Goal: Task Accomplishment & Management: Complete application form

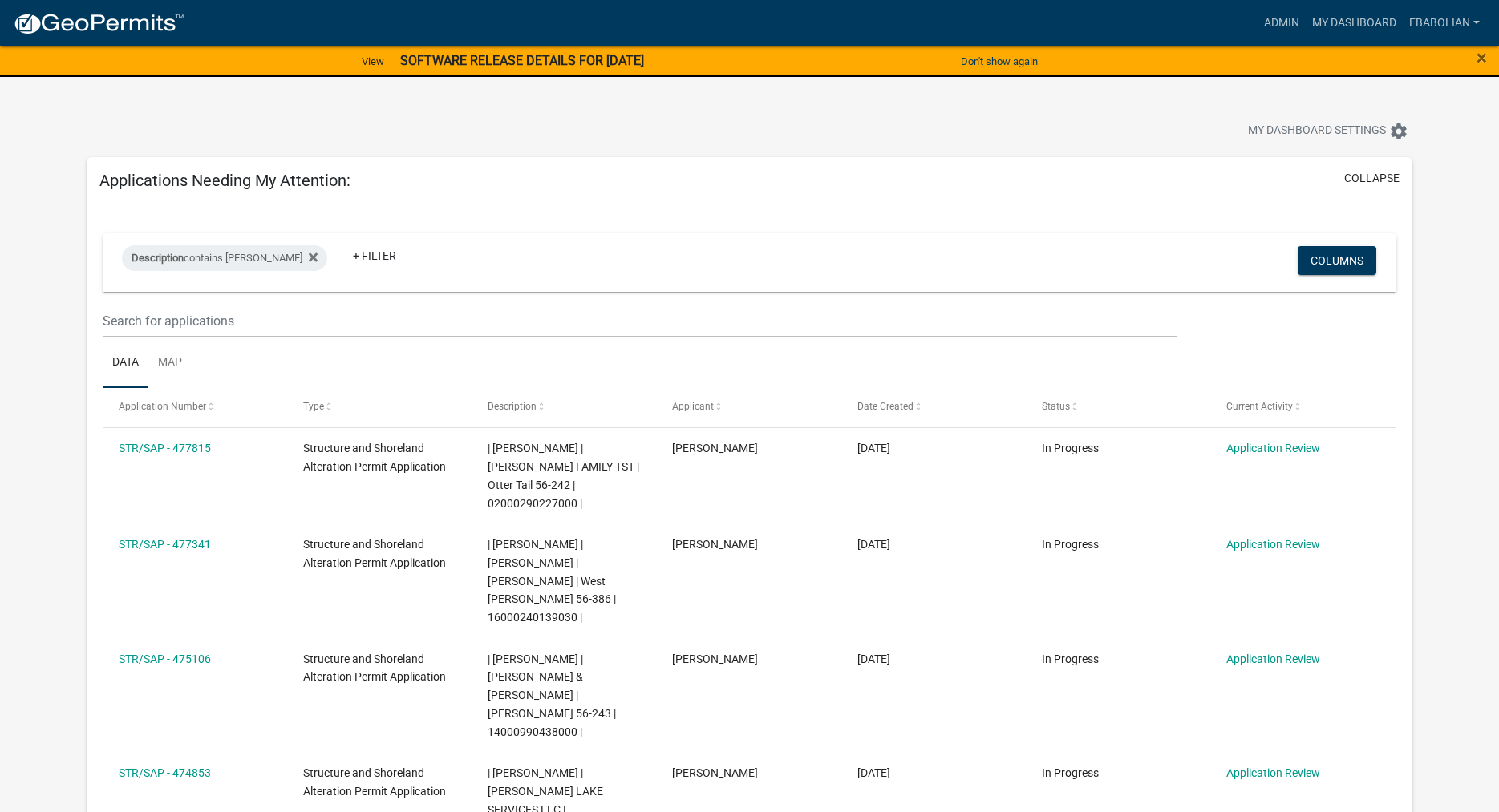
select select "3: 100"
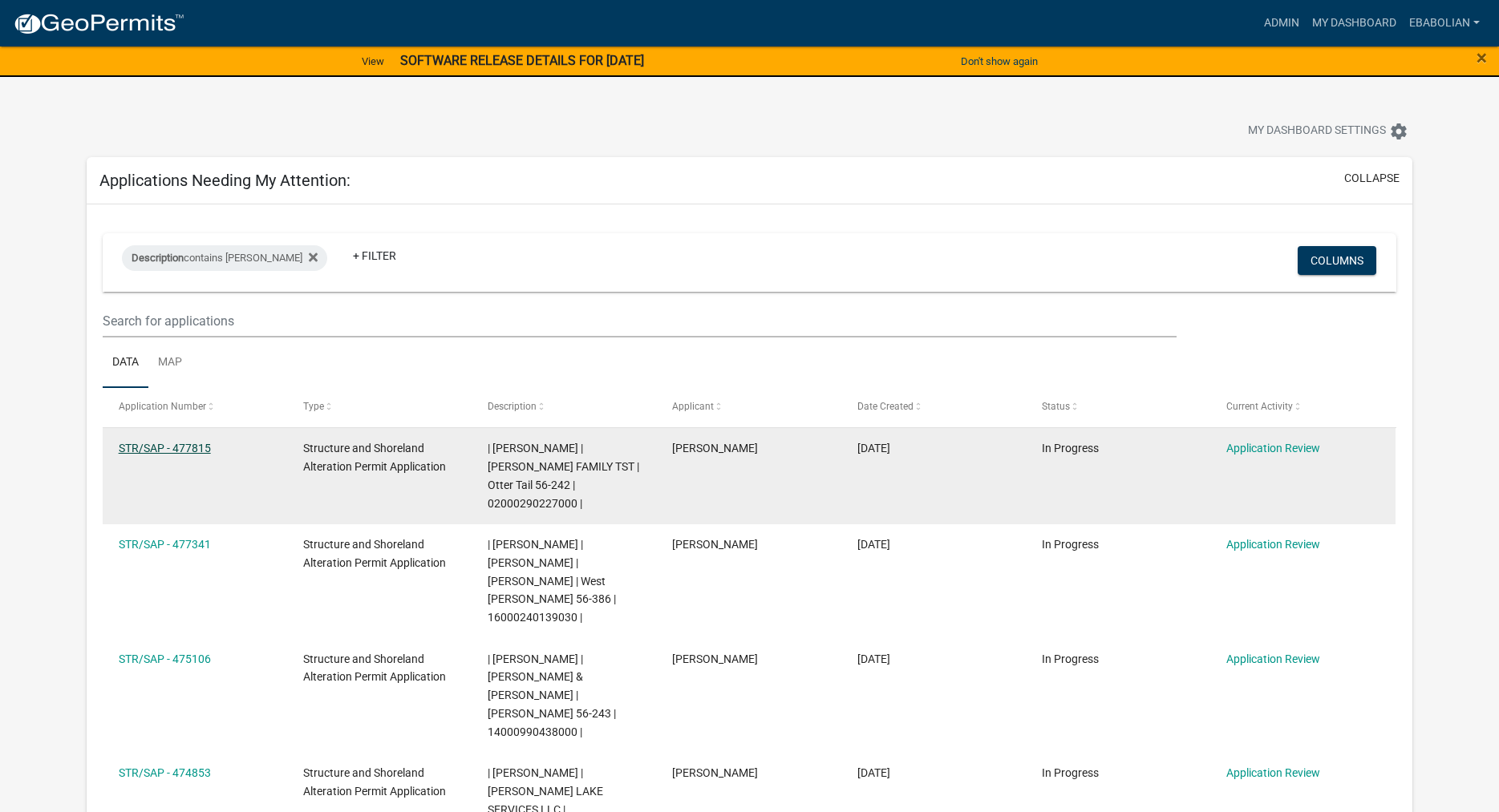
click at [168, 445] on link "STR/SAP - 477815" at bounding box center [164, 448] width 92 height 13
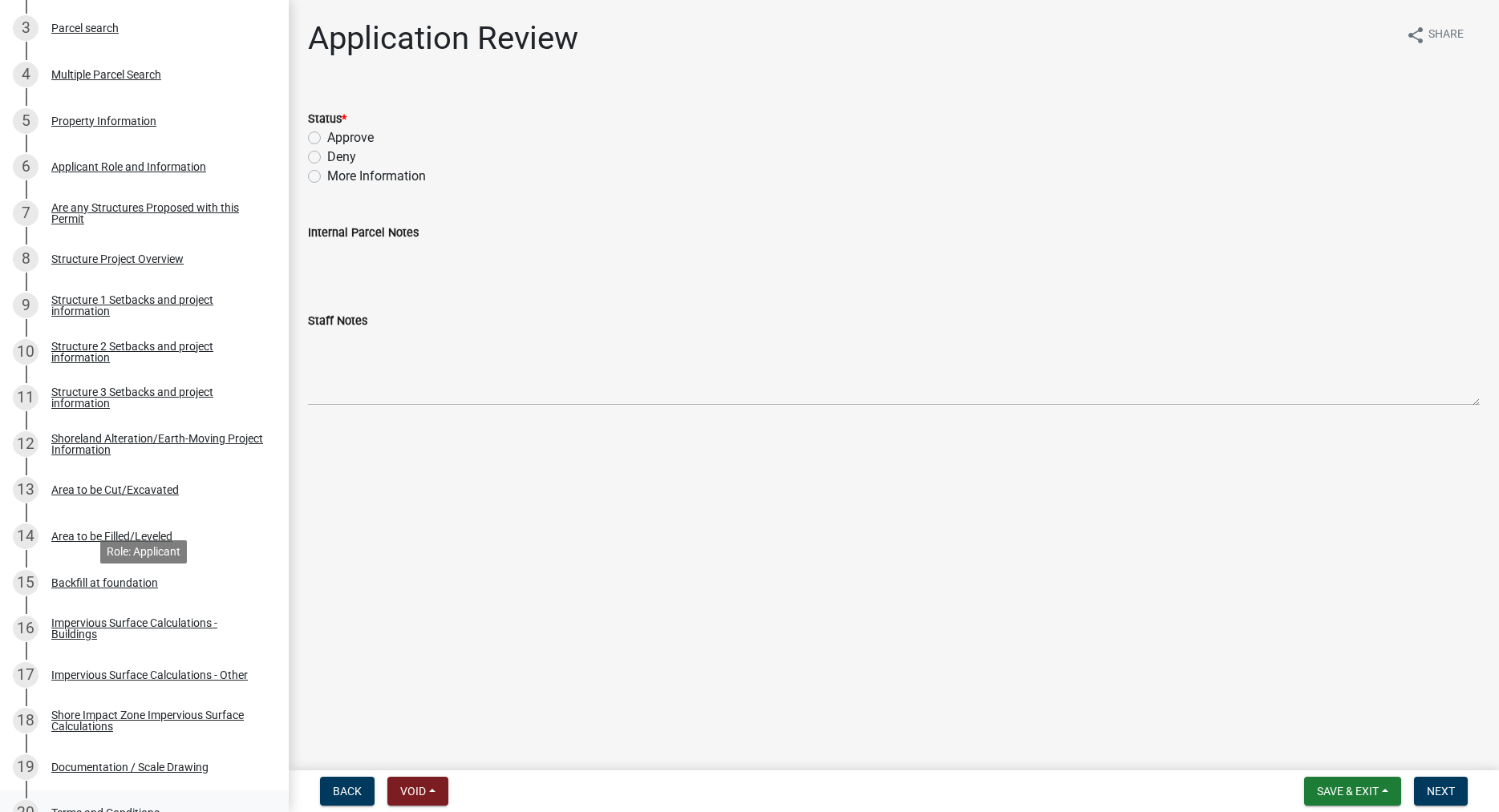
scroll to position [654, 0]
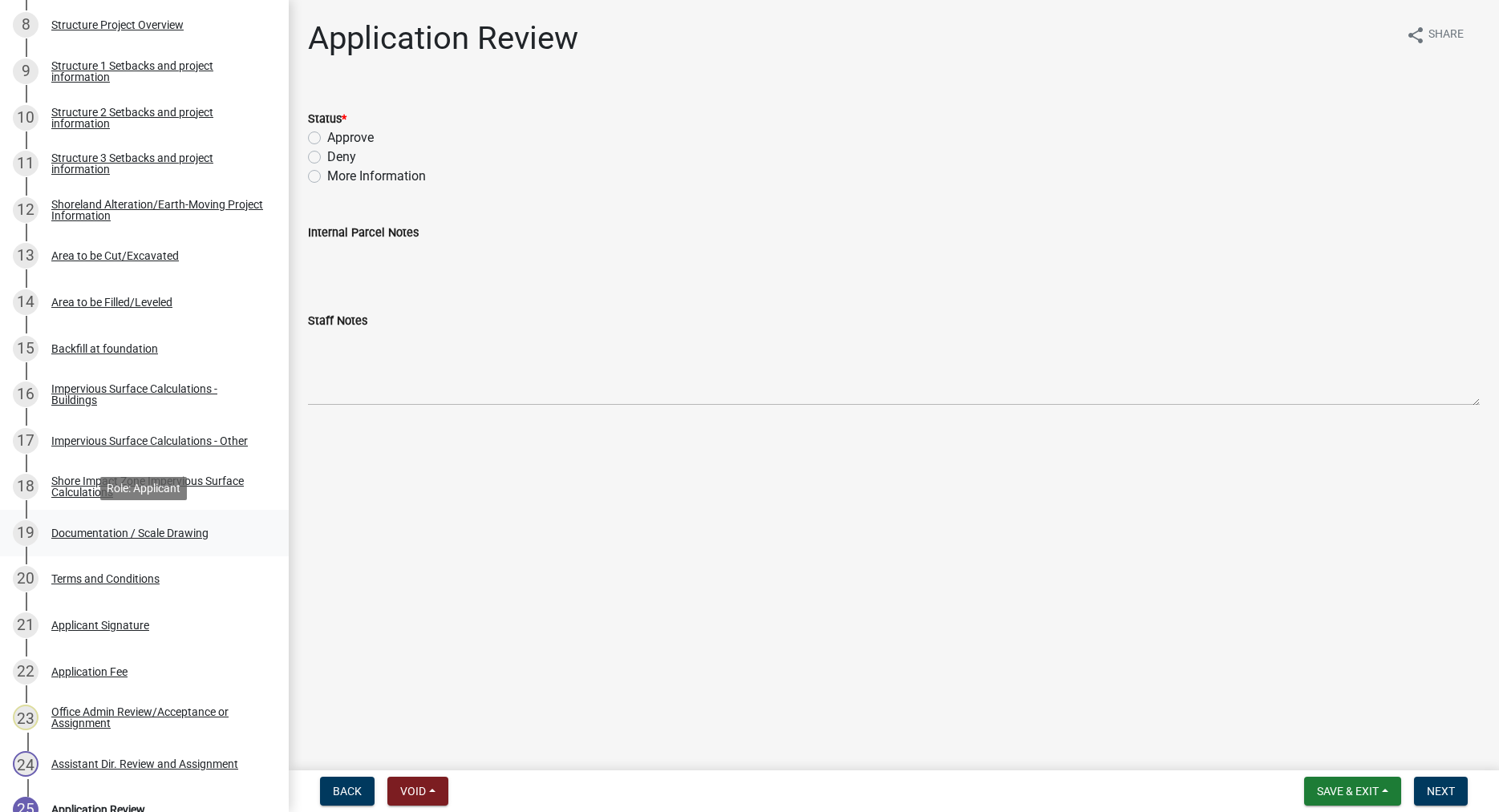
click at [178, 531] on div "Documentation / Scale Drawing" at bounding box center [129, 533] width 157 height 12
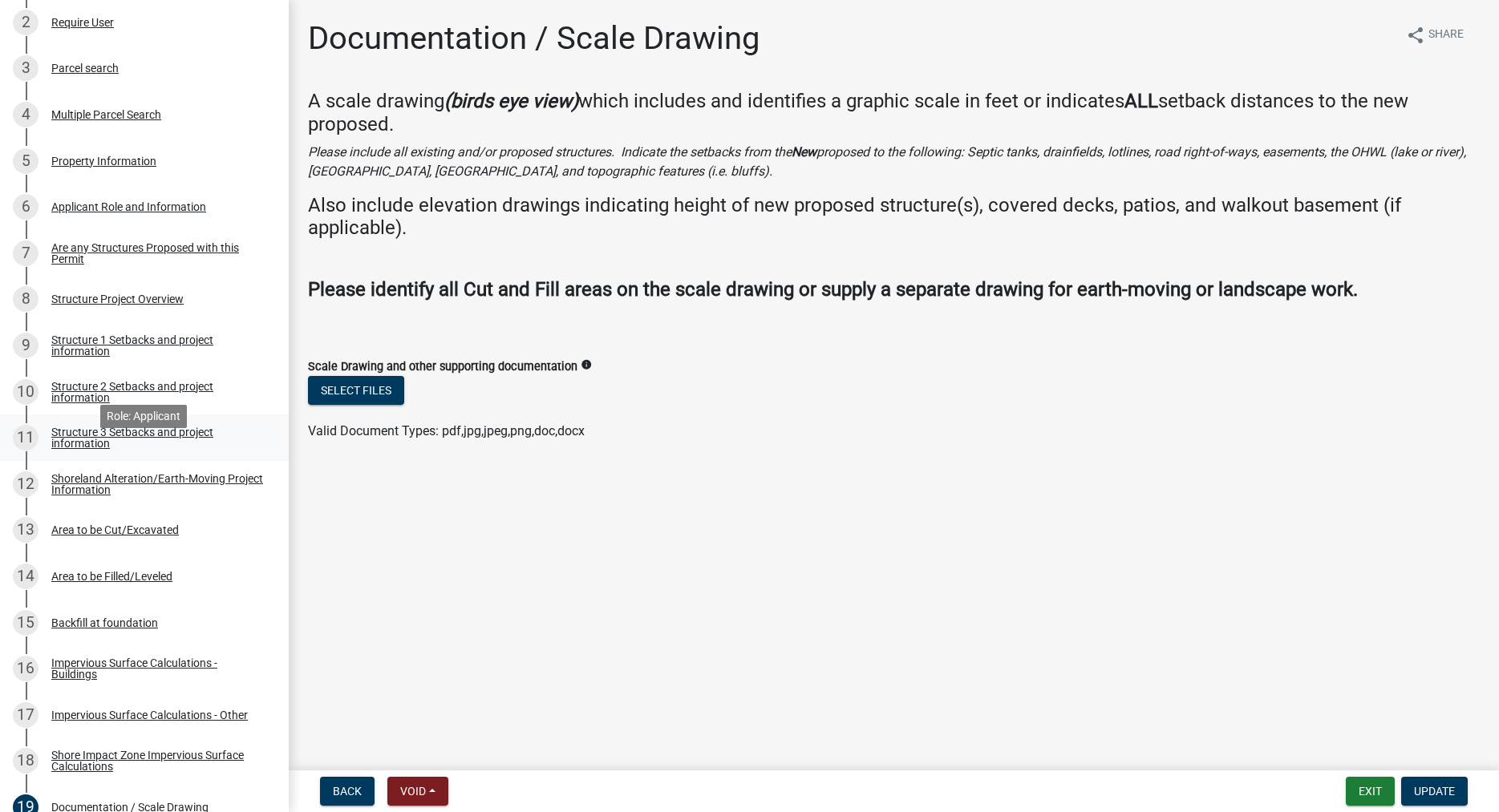
scroll to position [298, 0]
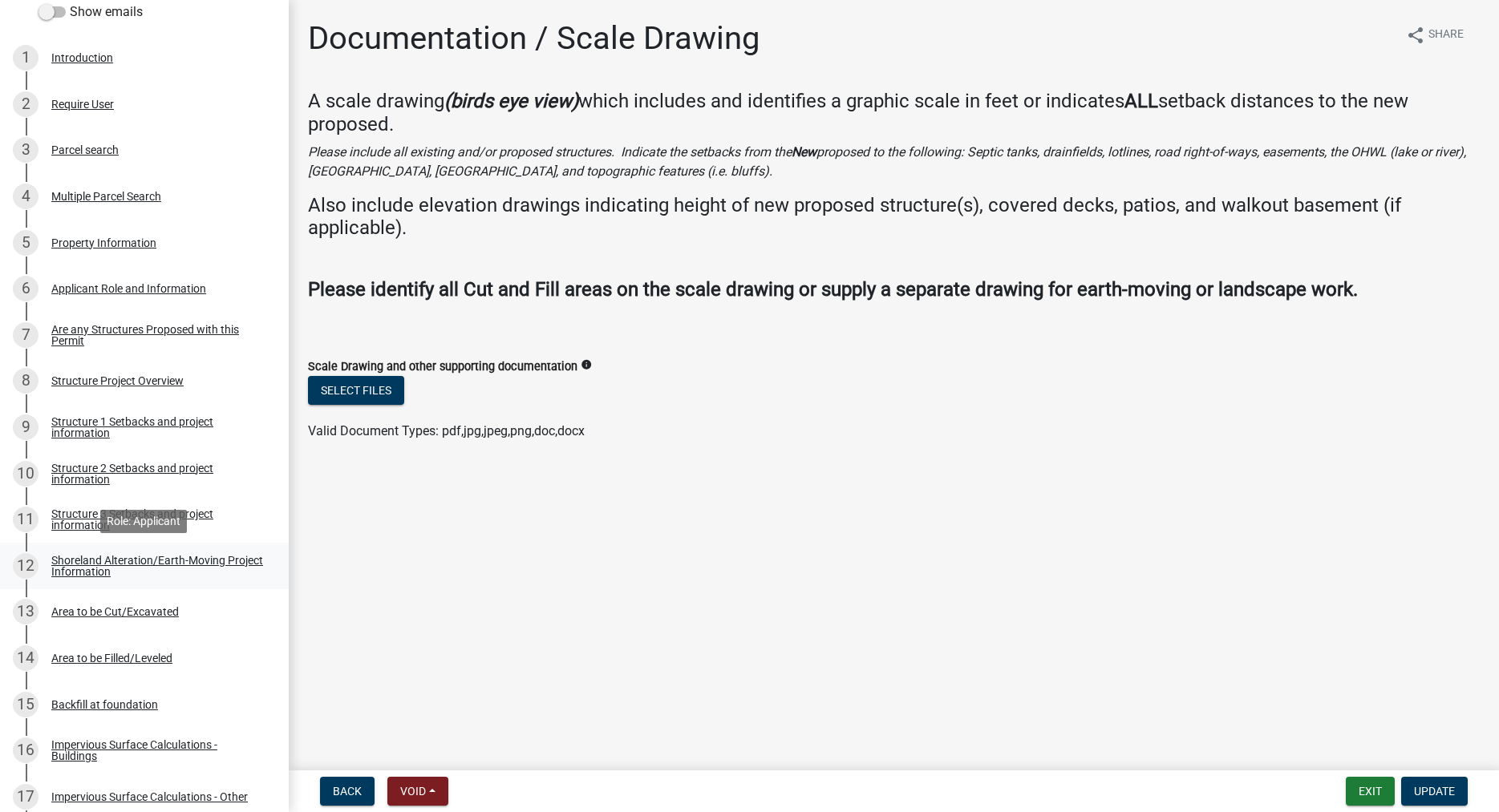
click at [88, 566] on div "Shoreland Alteration/Earth-Moving Project Information" at bounding box center [157, 566] width 212 height 22
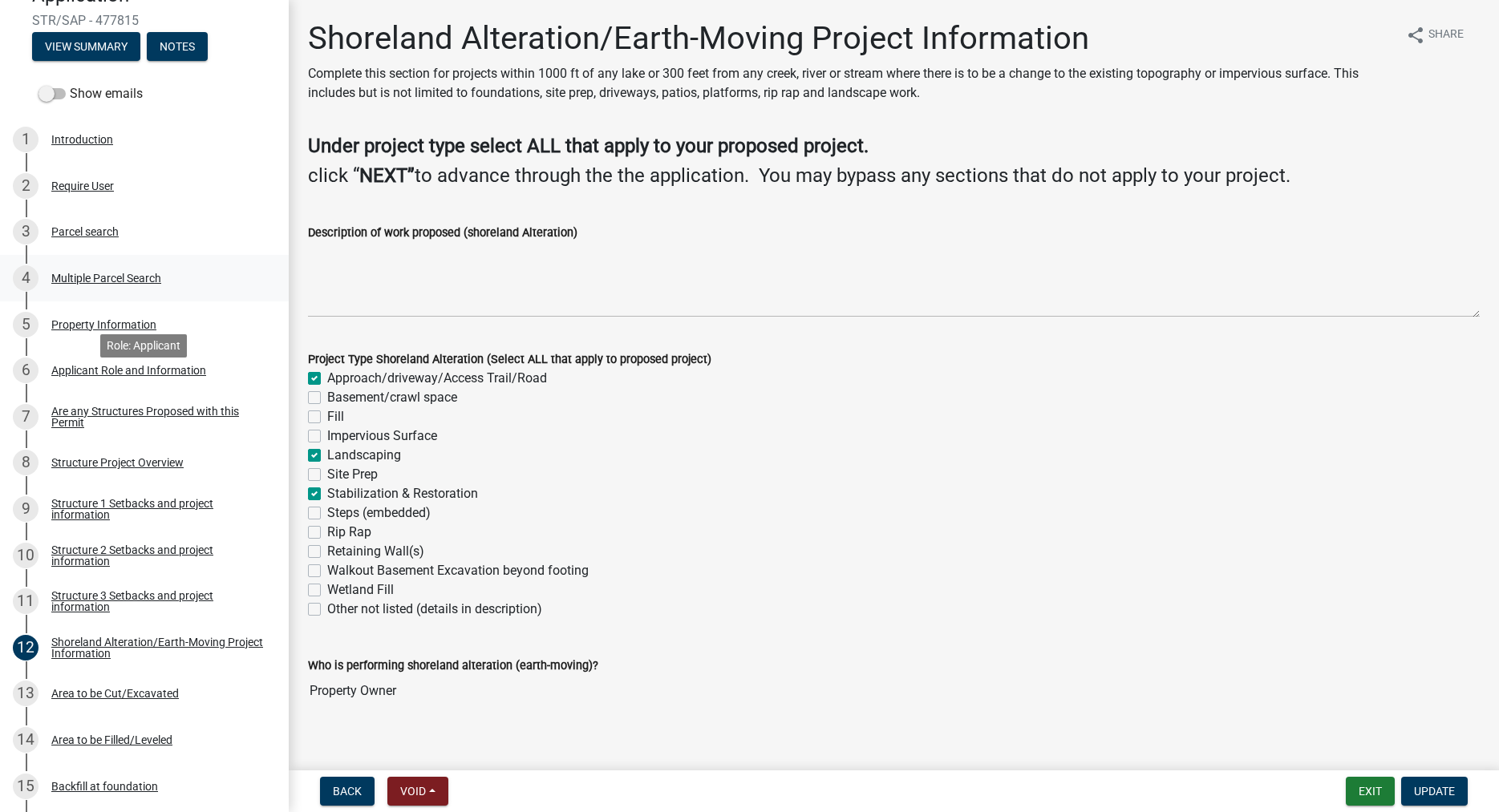
scroll to position [0, 0]
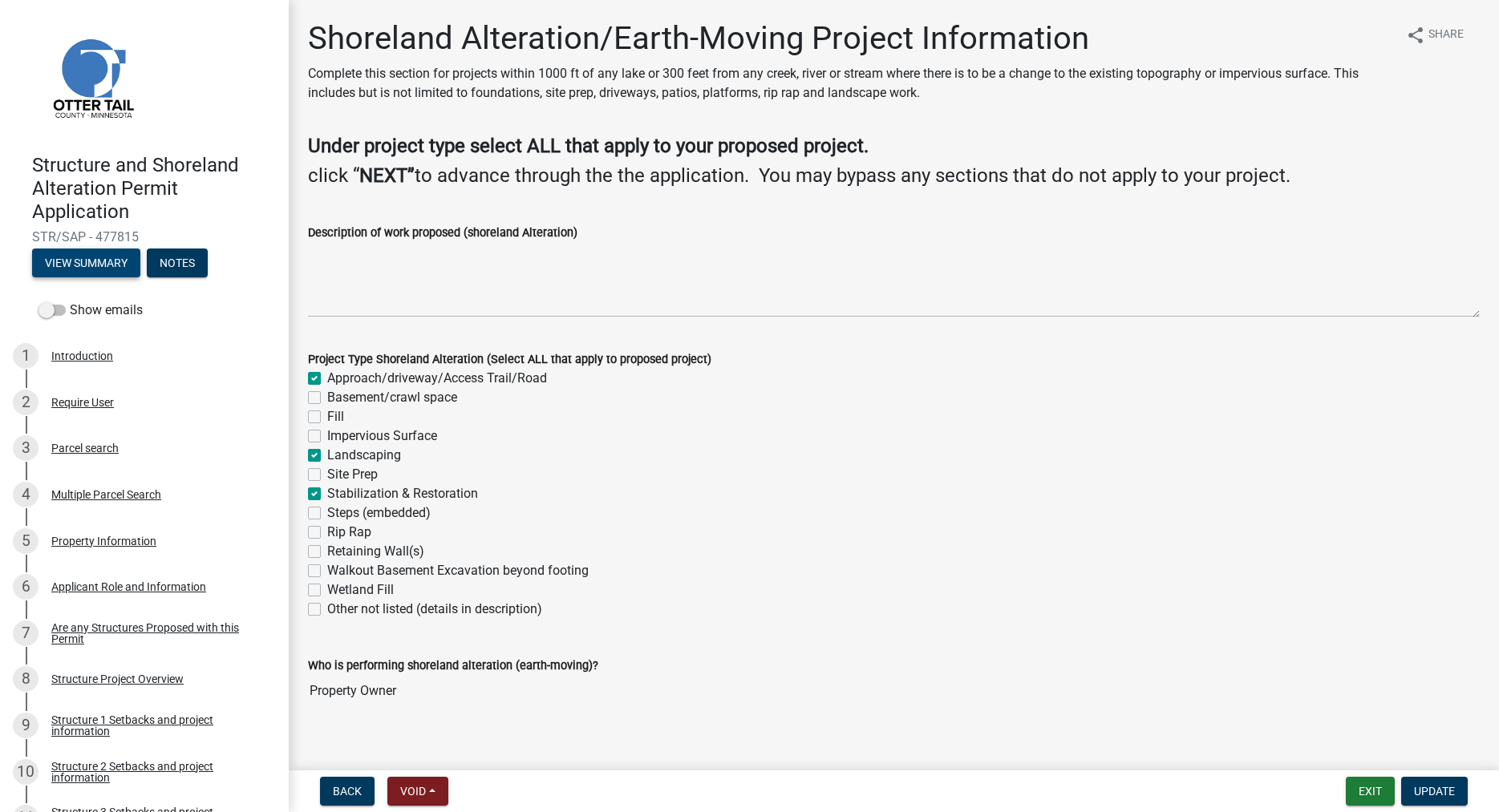
click at [109, 266] on button "View Summary" at bounding box center [86, 263] width 108 height 29
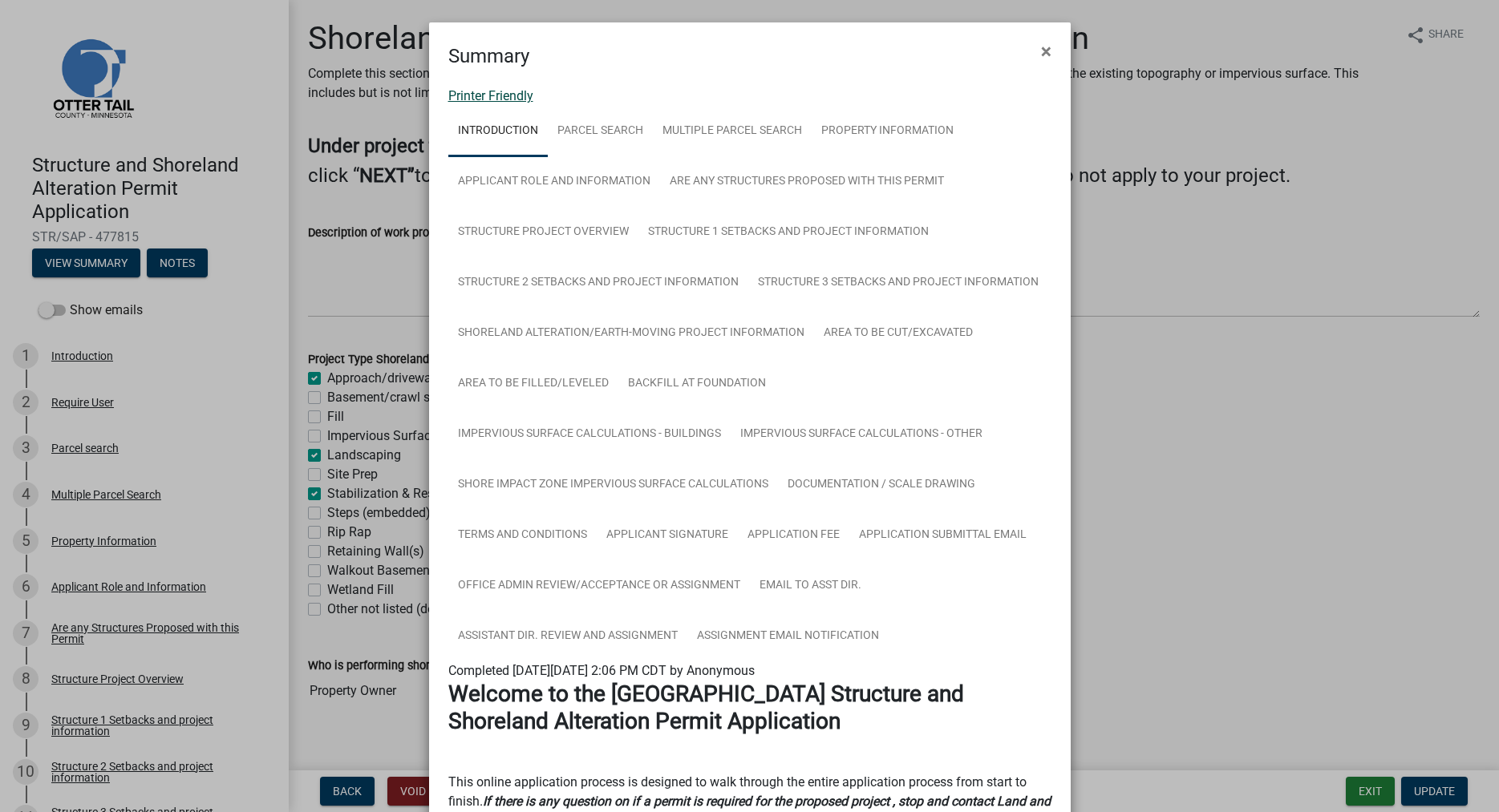
click at [510, 96] on link "Printer Friendly" at bounding box center [490, 95] width 85 height 15
click at [1044, 48] on span "×" at bounding box center [1046, 51] width 11 height 22
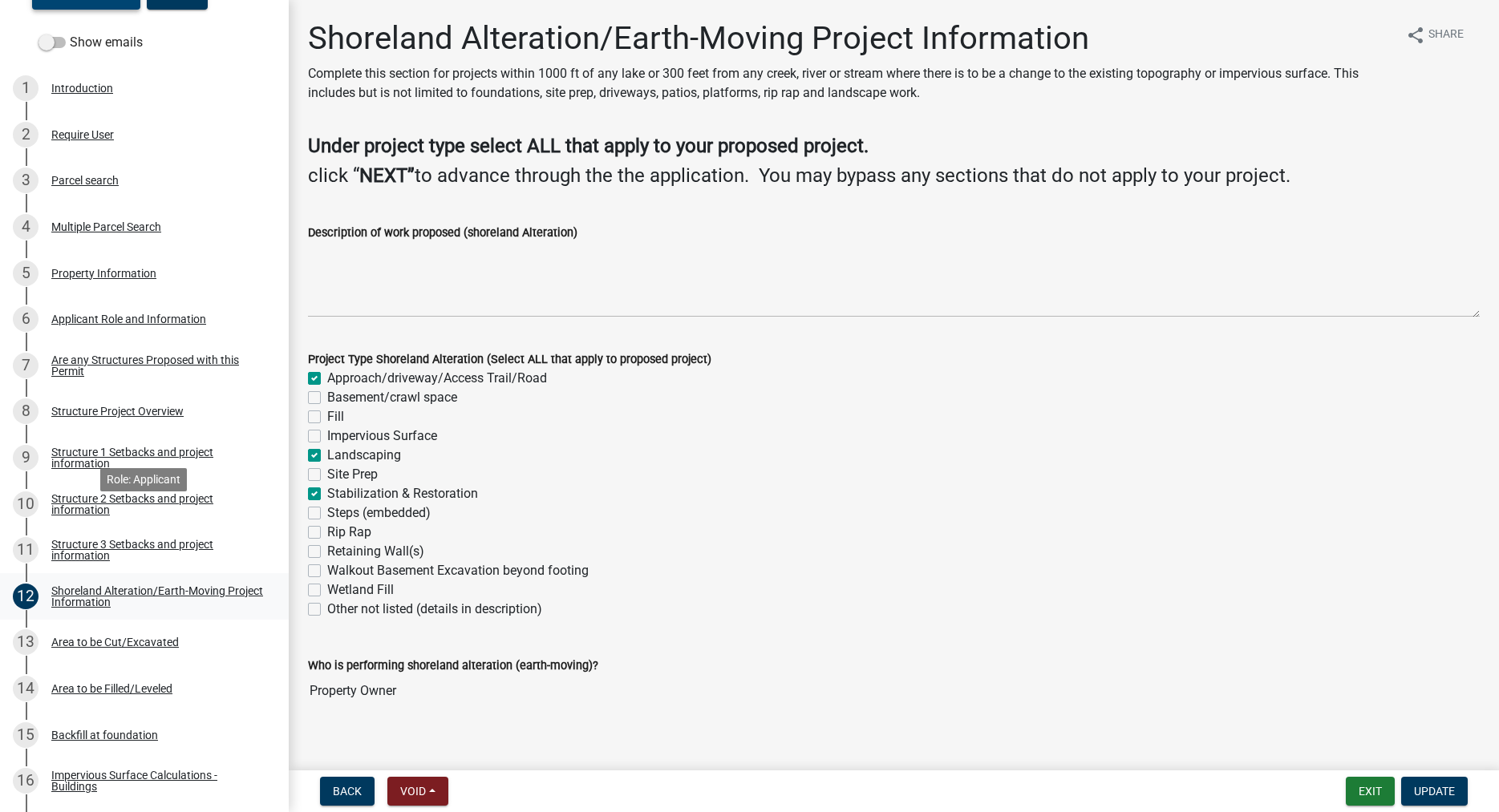
scroll to position [409, 0]
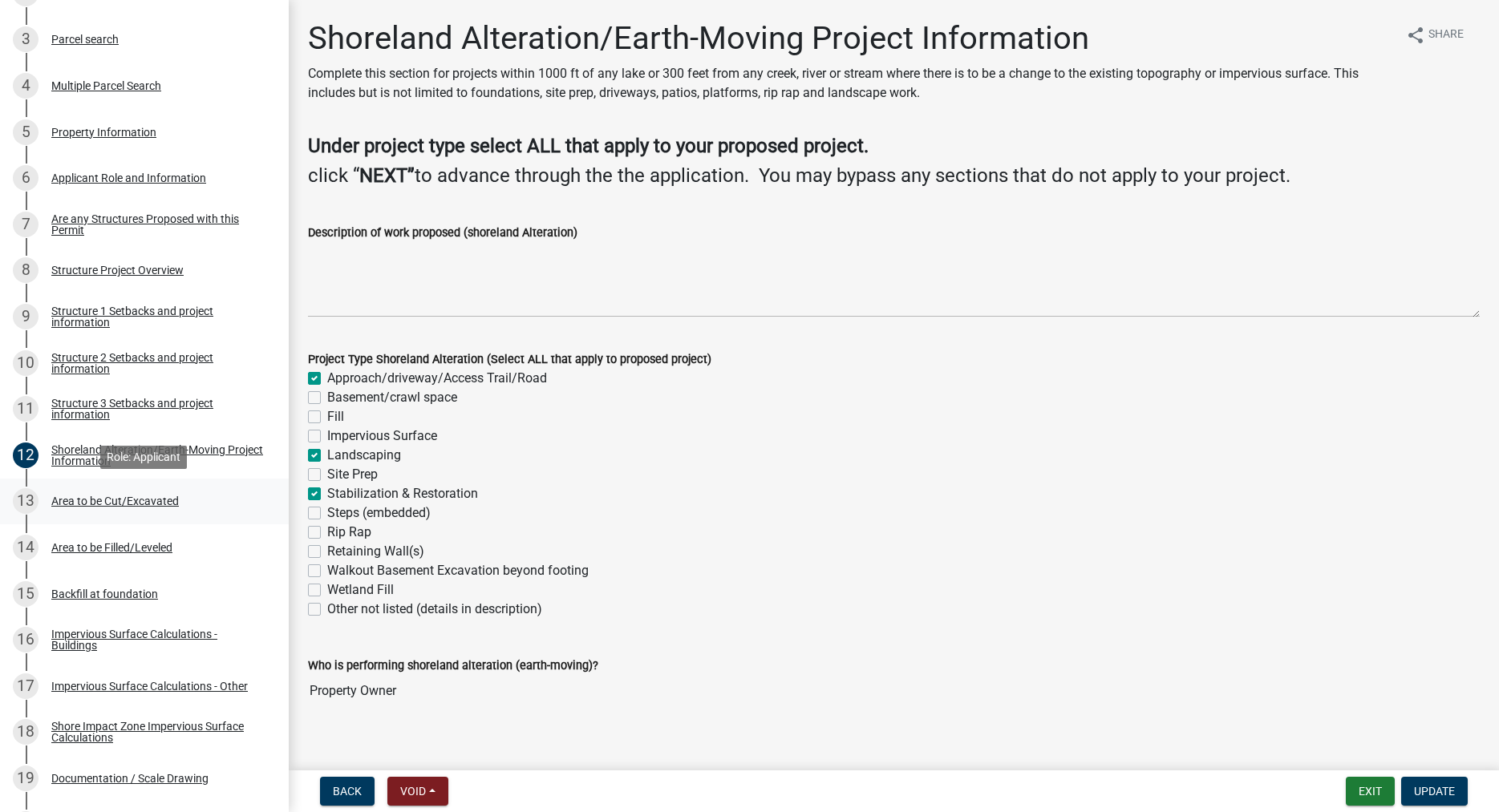
click at [119, 503] on div "Area to be Cut/Excavated" at bounding box center [115, 501] width 127 height 12
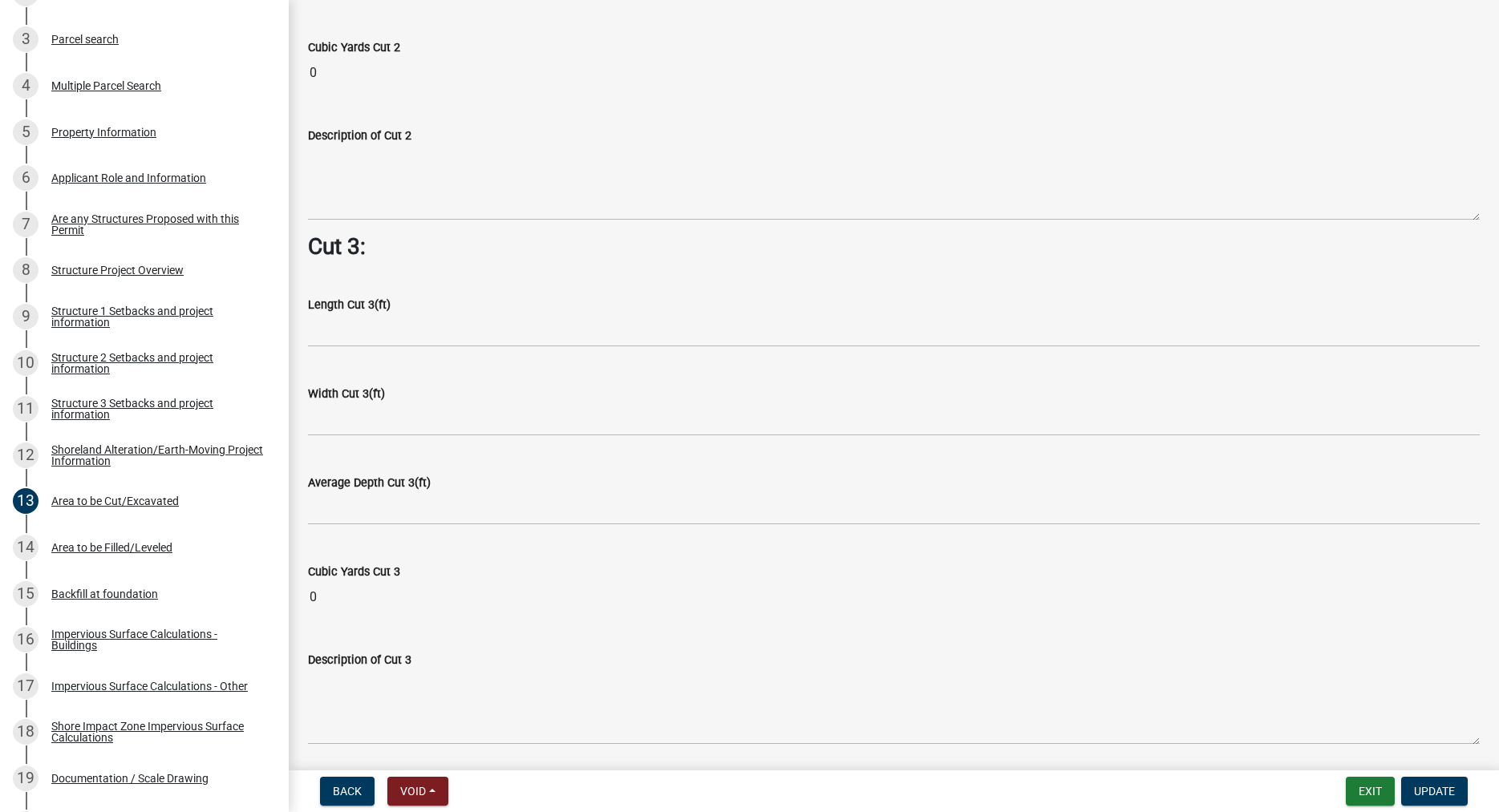
scroll to position [1965, 0]
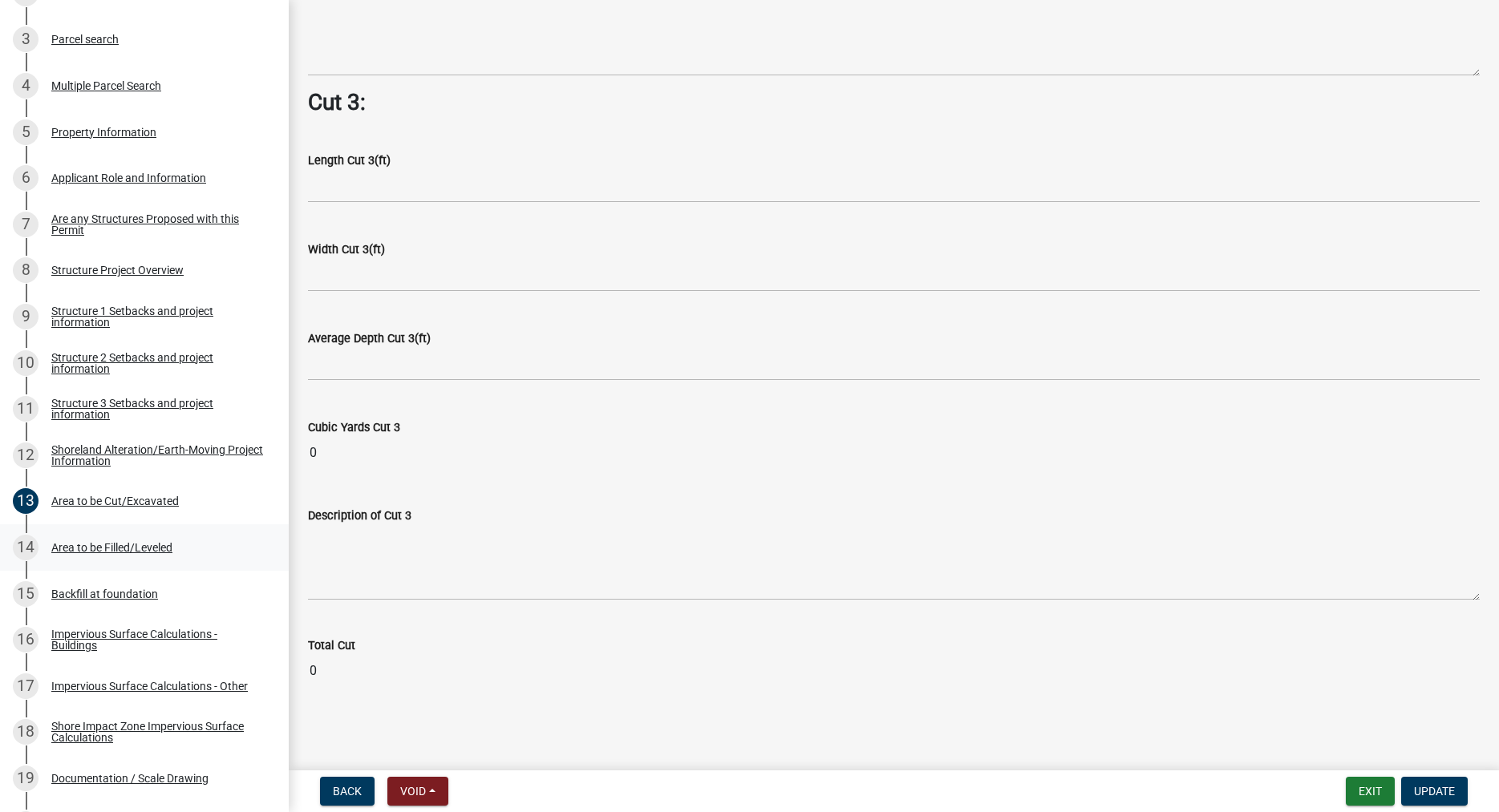
click at [126, 543] on div "Area to be Filled/Leveled" at bounding box center [111, 548] width 121 height 12
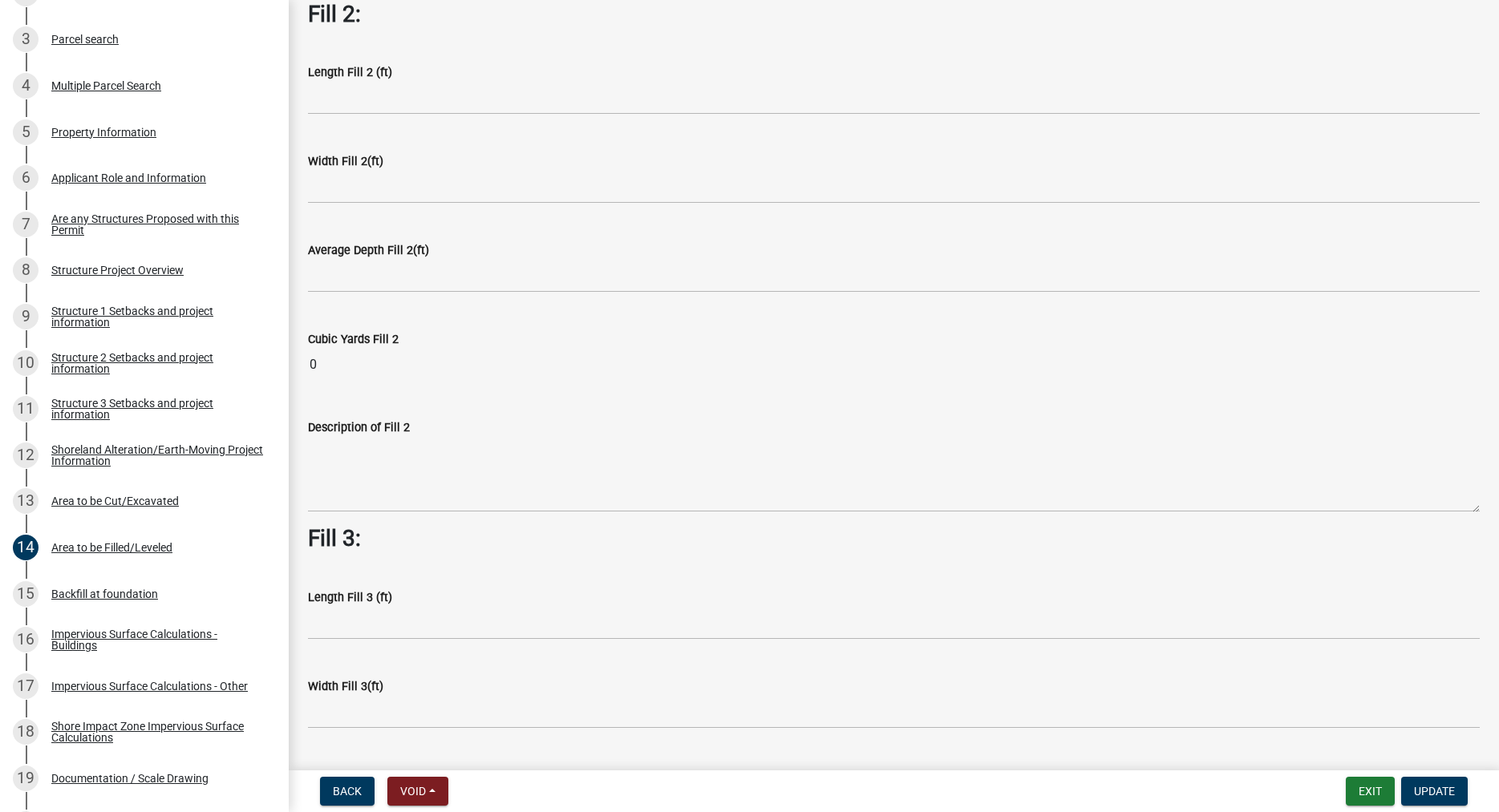
scroll to position [0, 0]
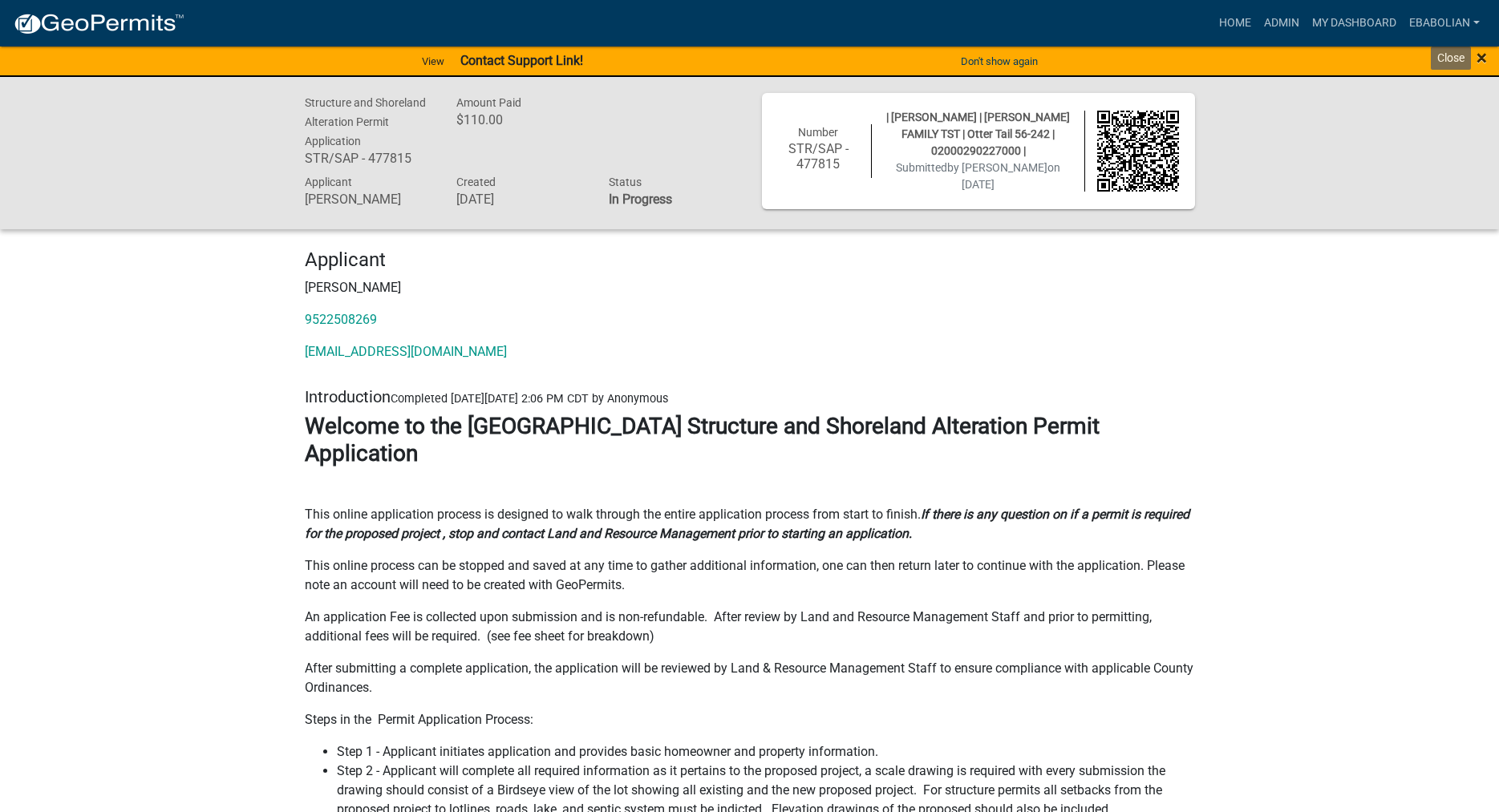
click at [1482, 57] on span "×" at bounding box center [1482, 57] width 11 height 22
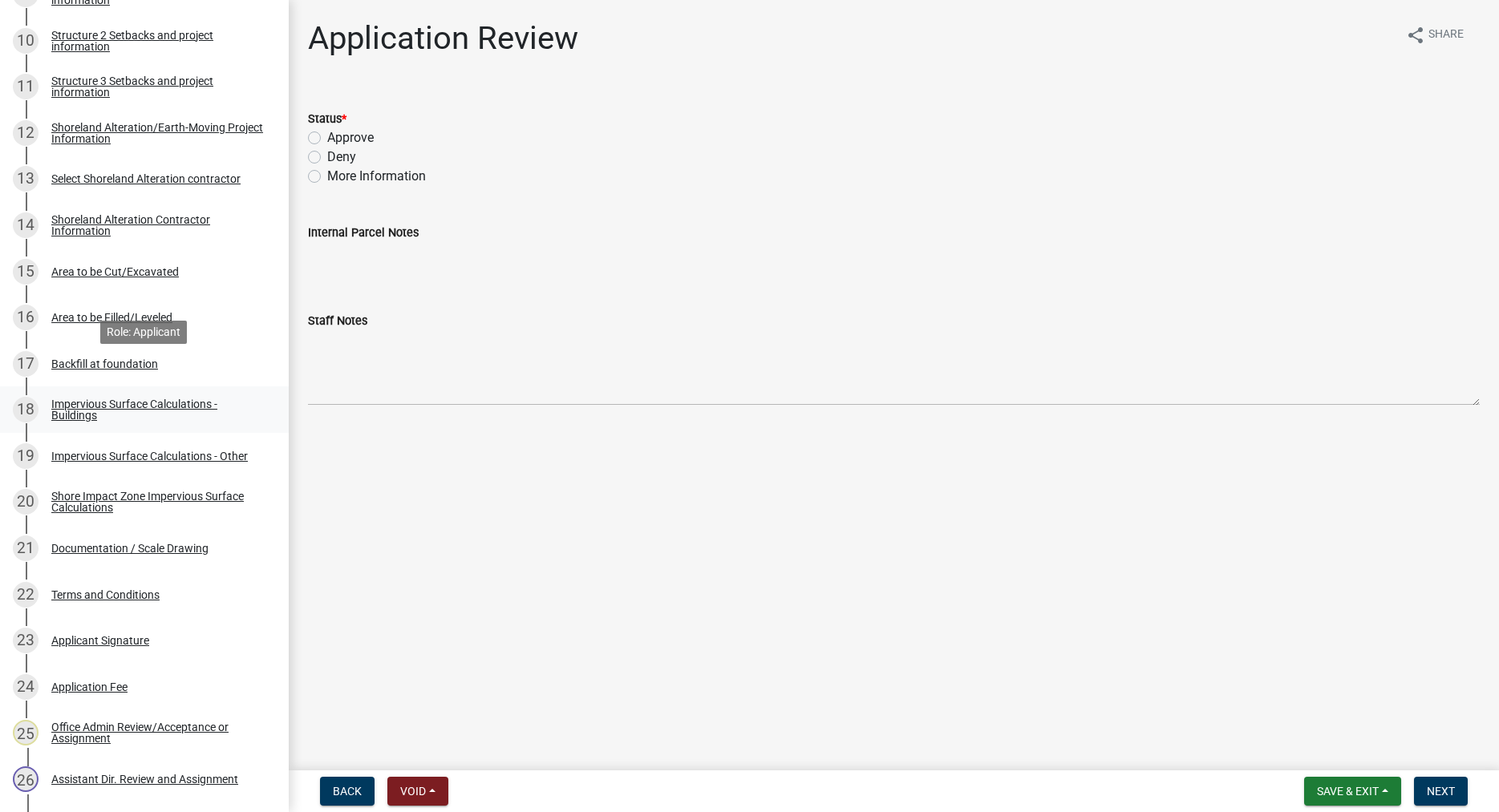
scroll to position [736, 0]
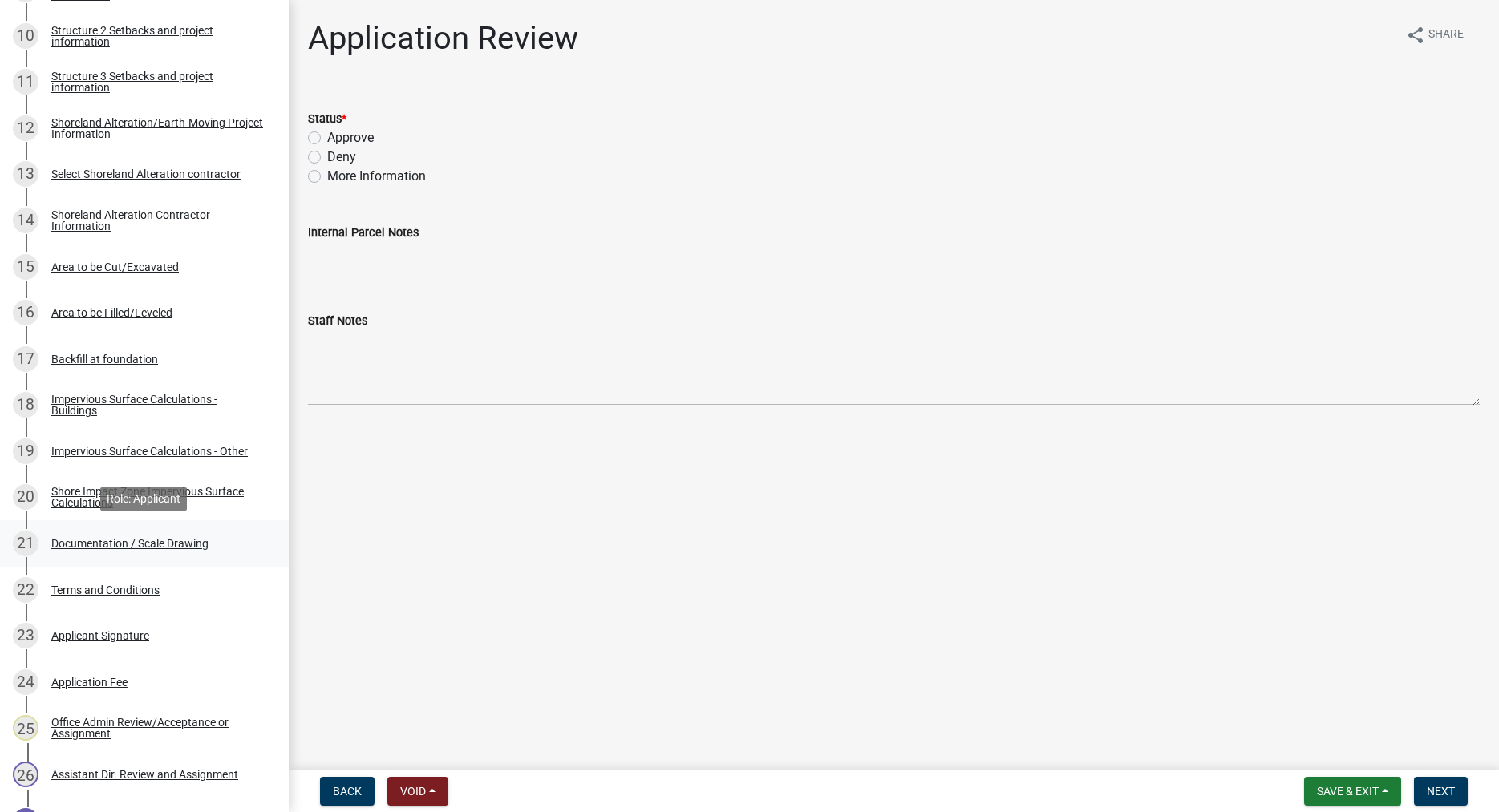
click at [178, 542] on div "Documentation / Scale Drawing" at bounding box center [129, 543] width 157 height 12
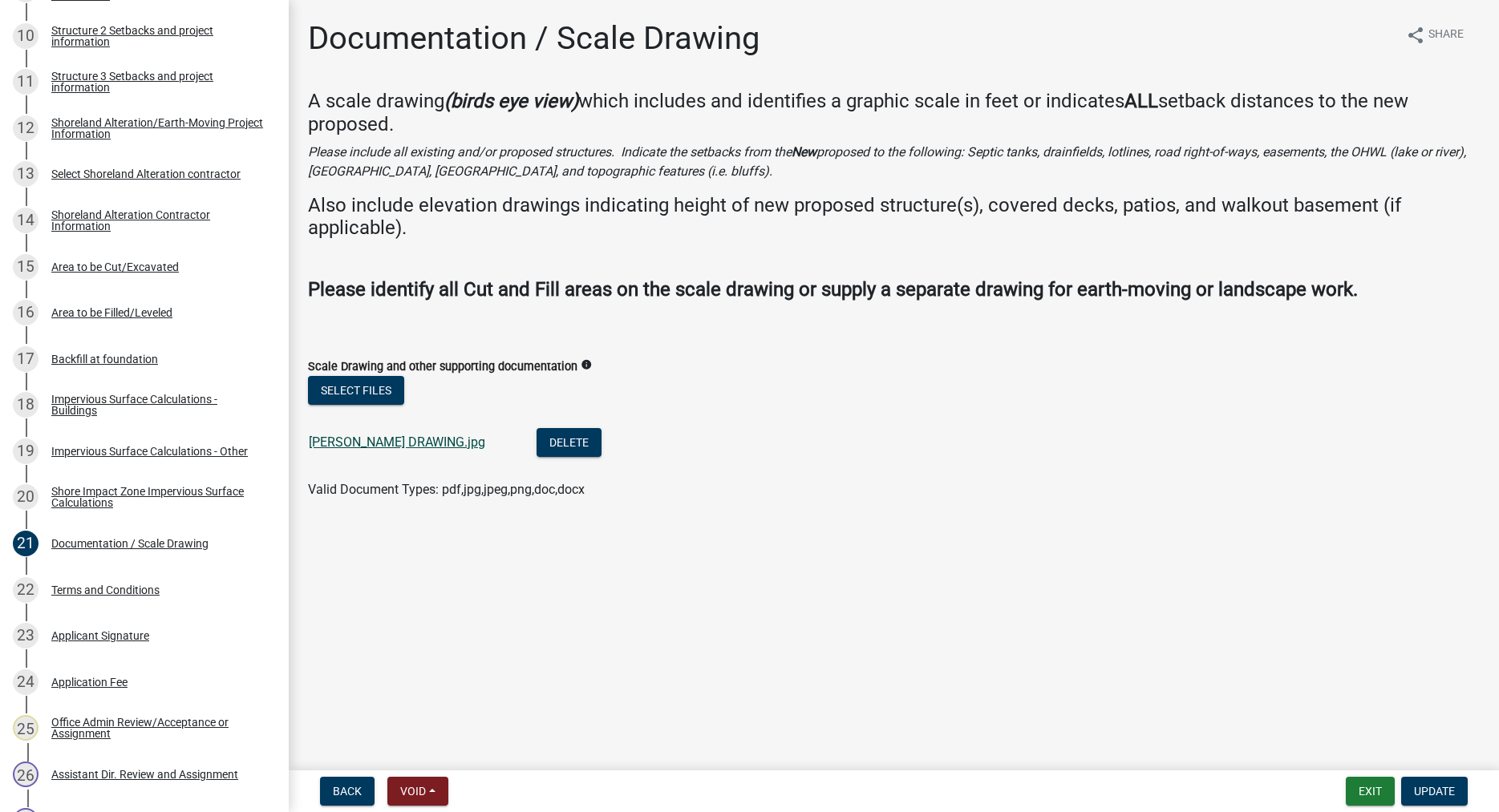
click at [362, 440] on link "ARVIDSON DRAWING.jpg" at bounding box center [396, 442] width 177 height 15
click at [126, 267] on div "Area to be Cut/Excavated" at bounding box center [115, 267] width 127 height 12
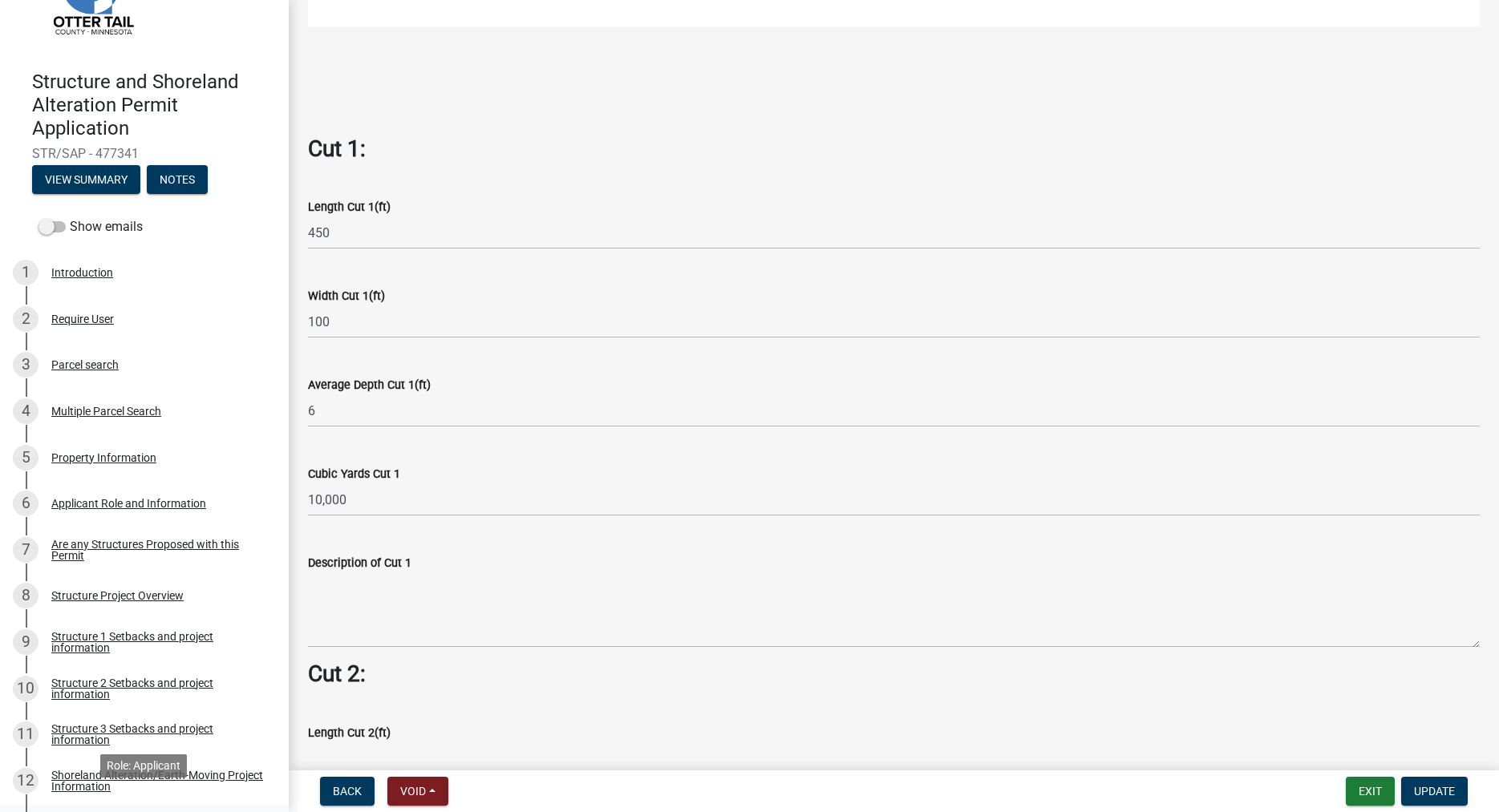
scroll to position [82, 0]
click at [74, 185] on button "View Summary" at bounding box center [86, 181] width 108 height 29
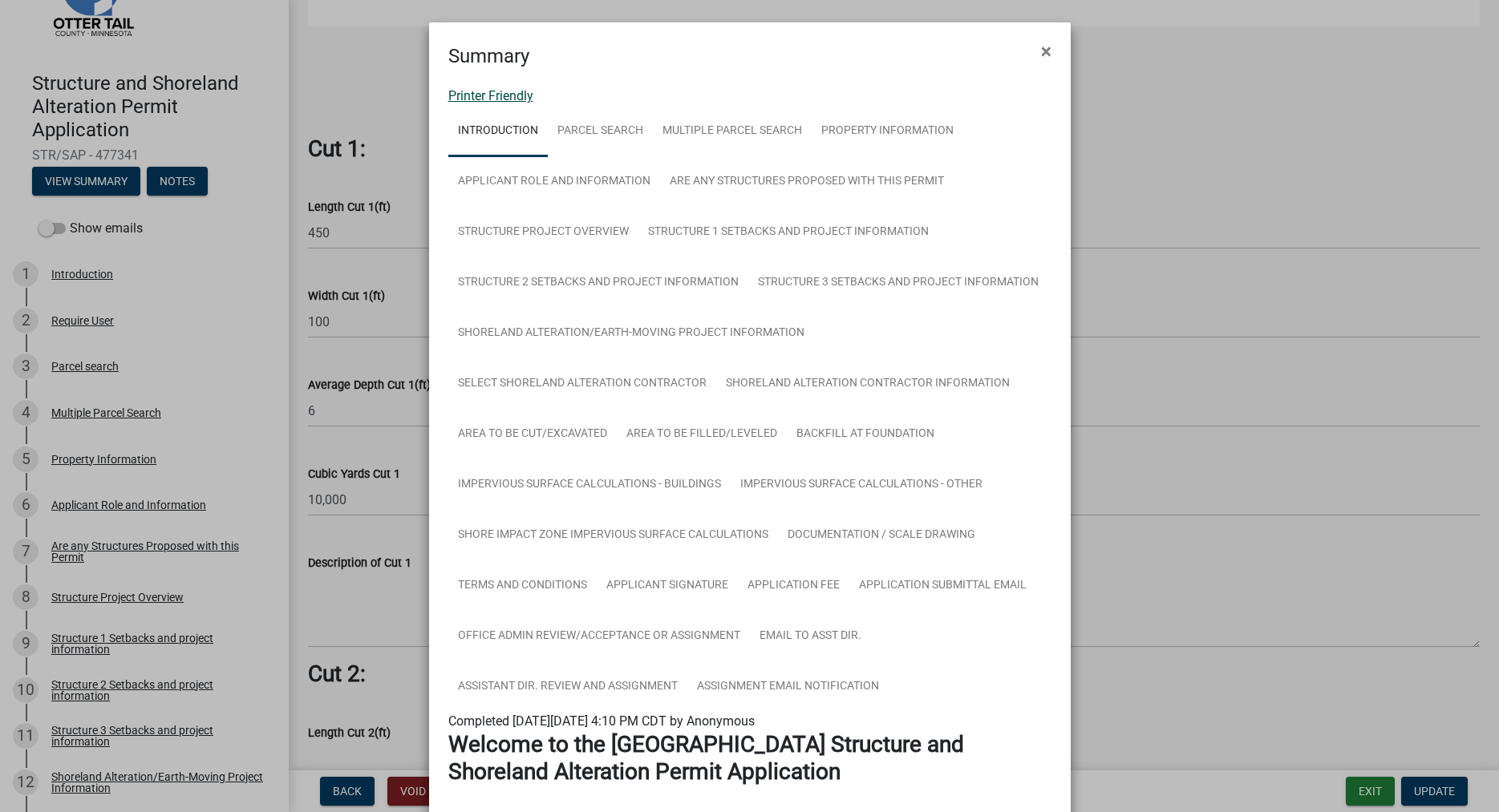
click at [463, 95] on link "Printer Friendly" at bounding box center [490, 95] width 85 height 15
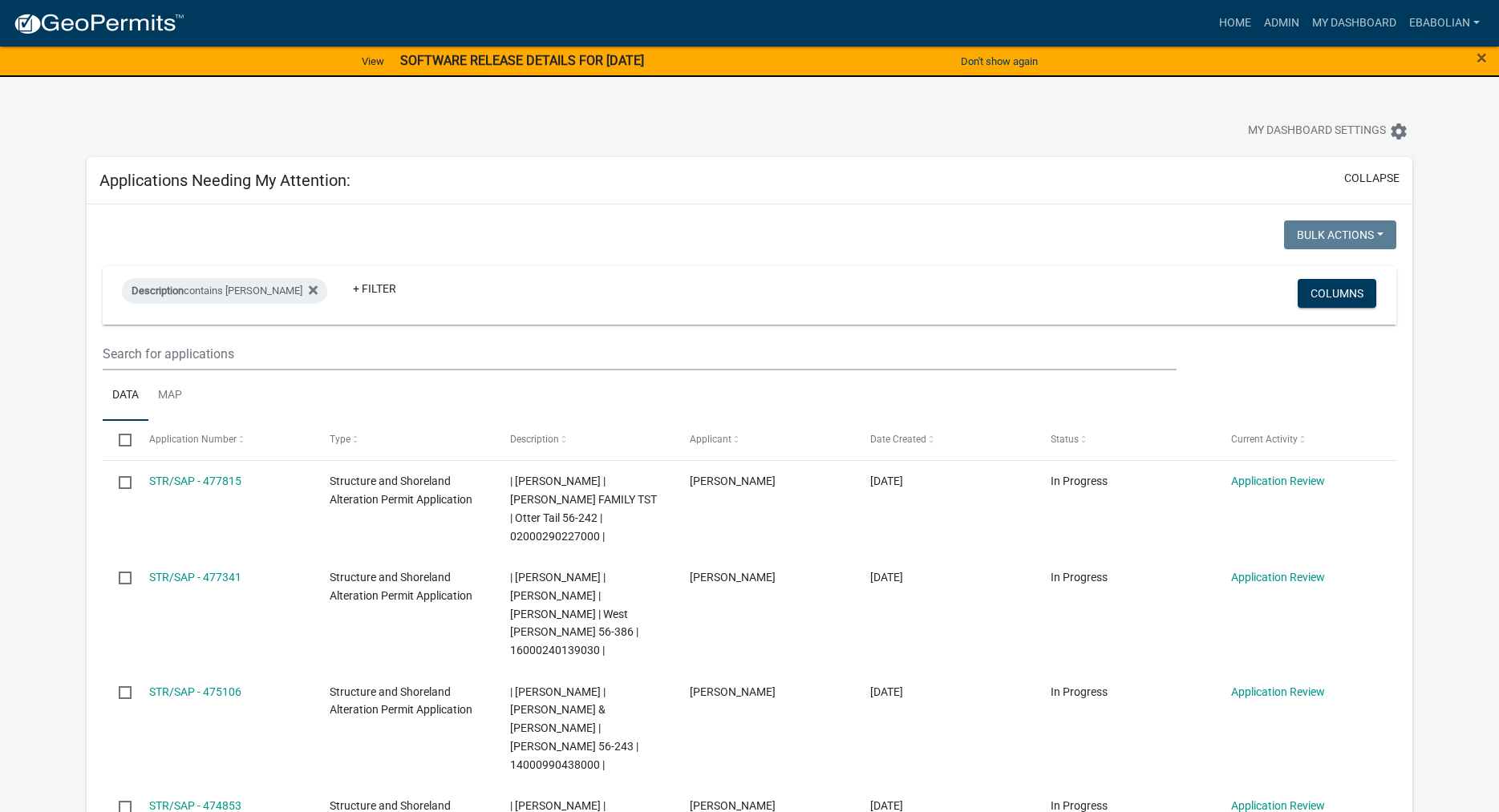
select select "3: 100"
click at [791, 167] on div "Applications Needing My Attention: collapse" at bounding box center [750, 180] width 1325 height 48
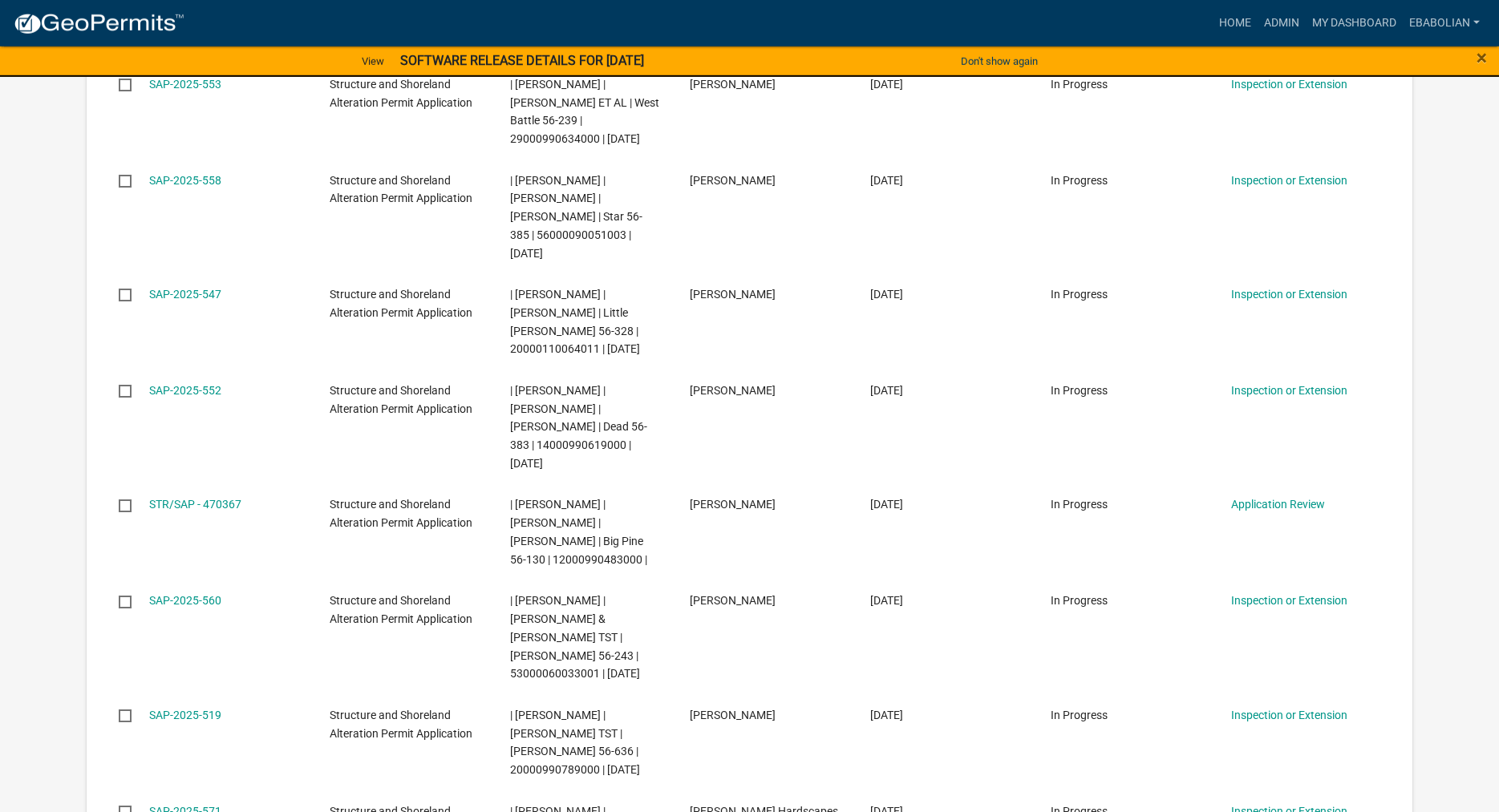
scroll to position [1145, 0]
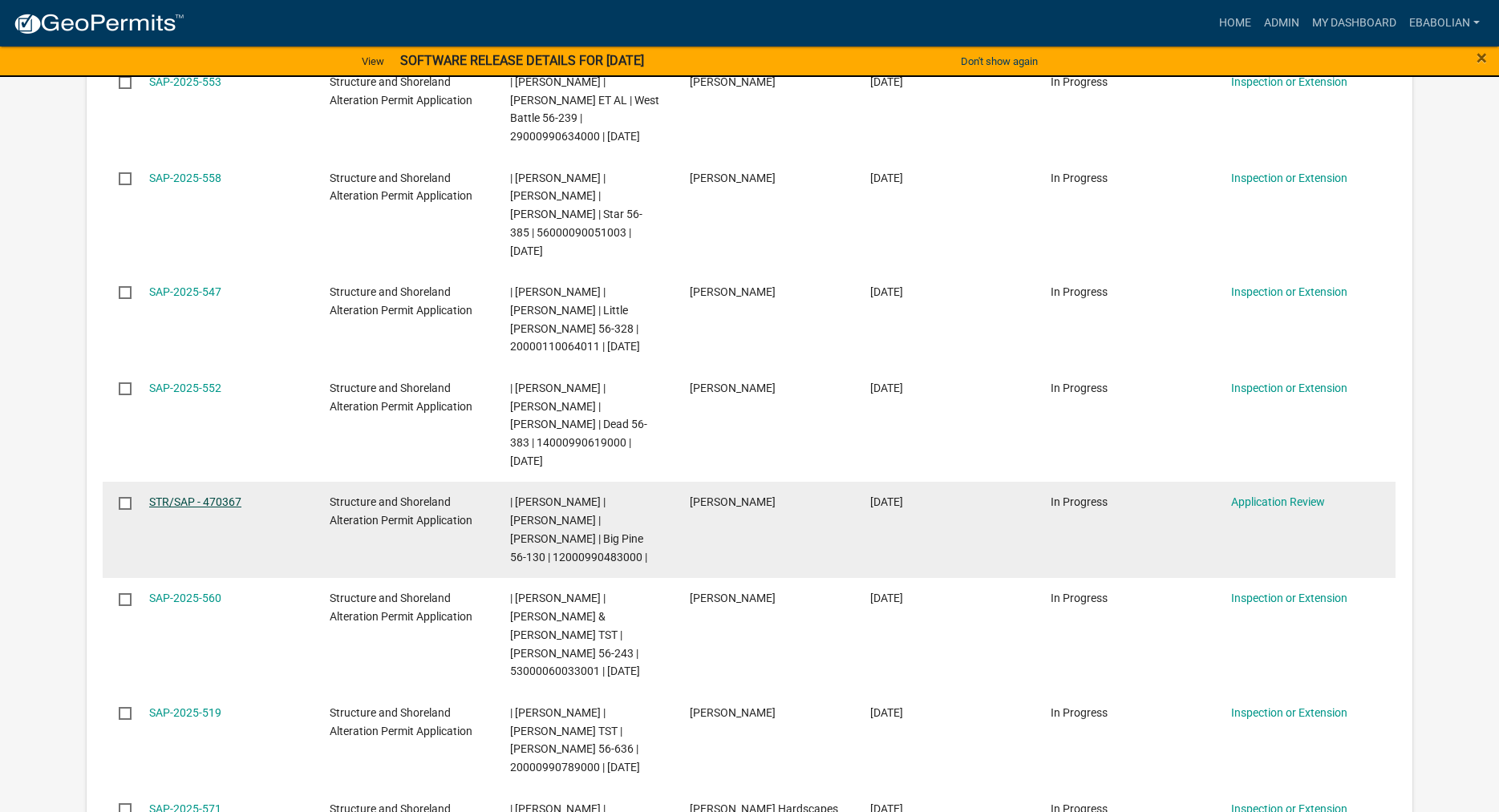
click at [216, 496] on link "STR/SAP - 470367" at bounding box center [195, 502] width 92 height 13
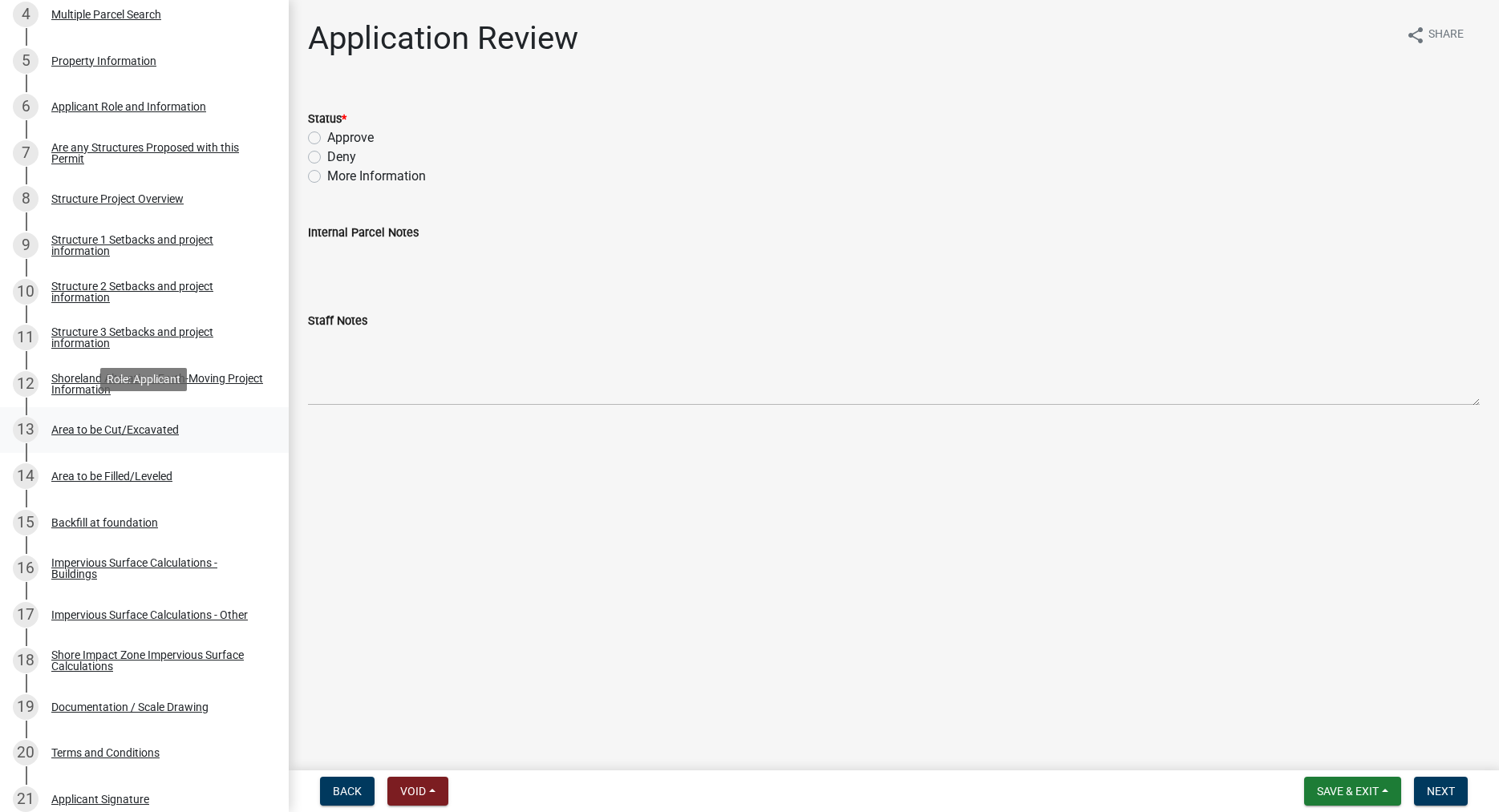
scroll to position [490, 0]
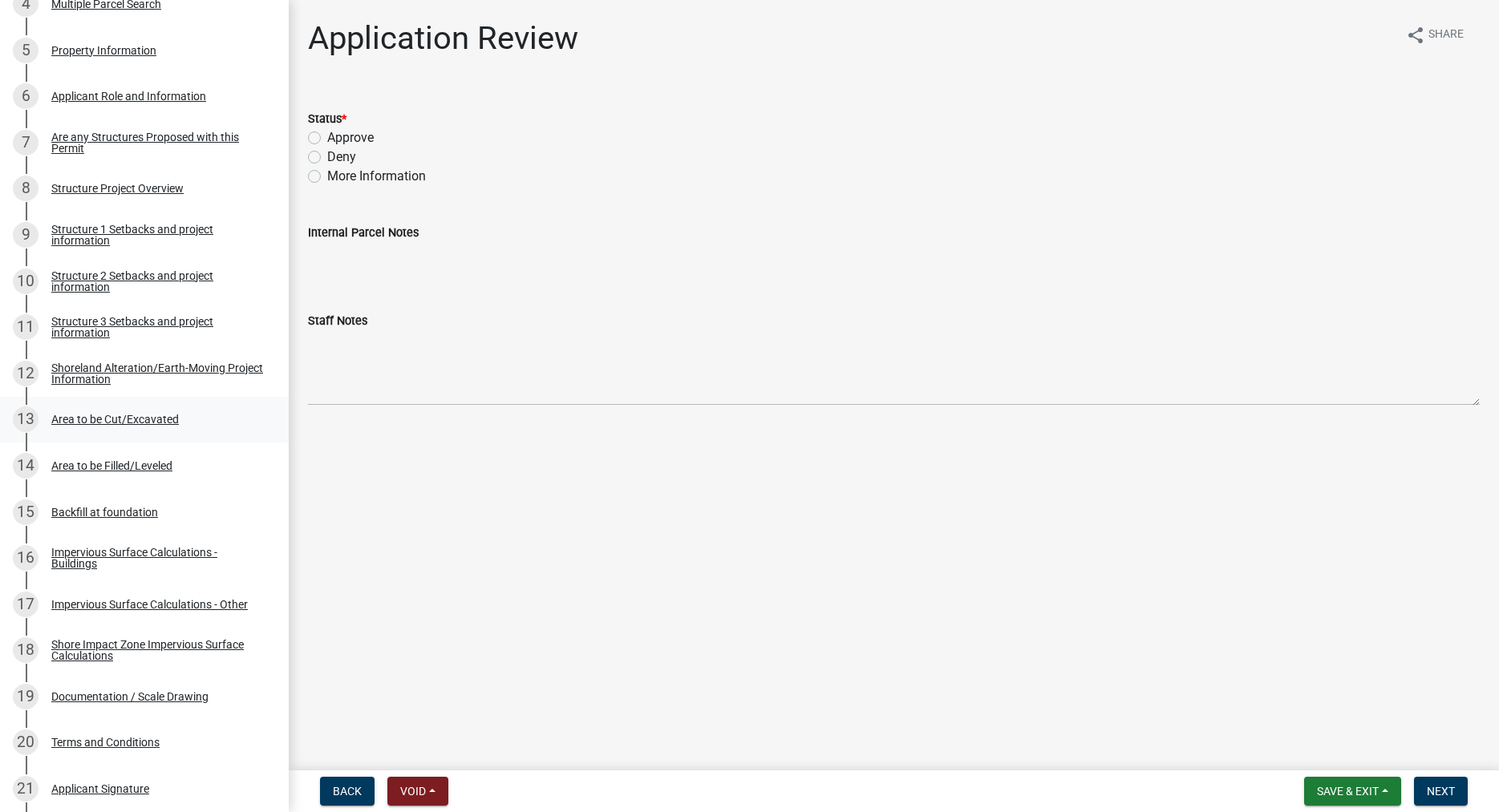
click at [110, 424] on div "Area to be Cut/Excavated" at bounding box center [115, 419] width 127 height 12
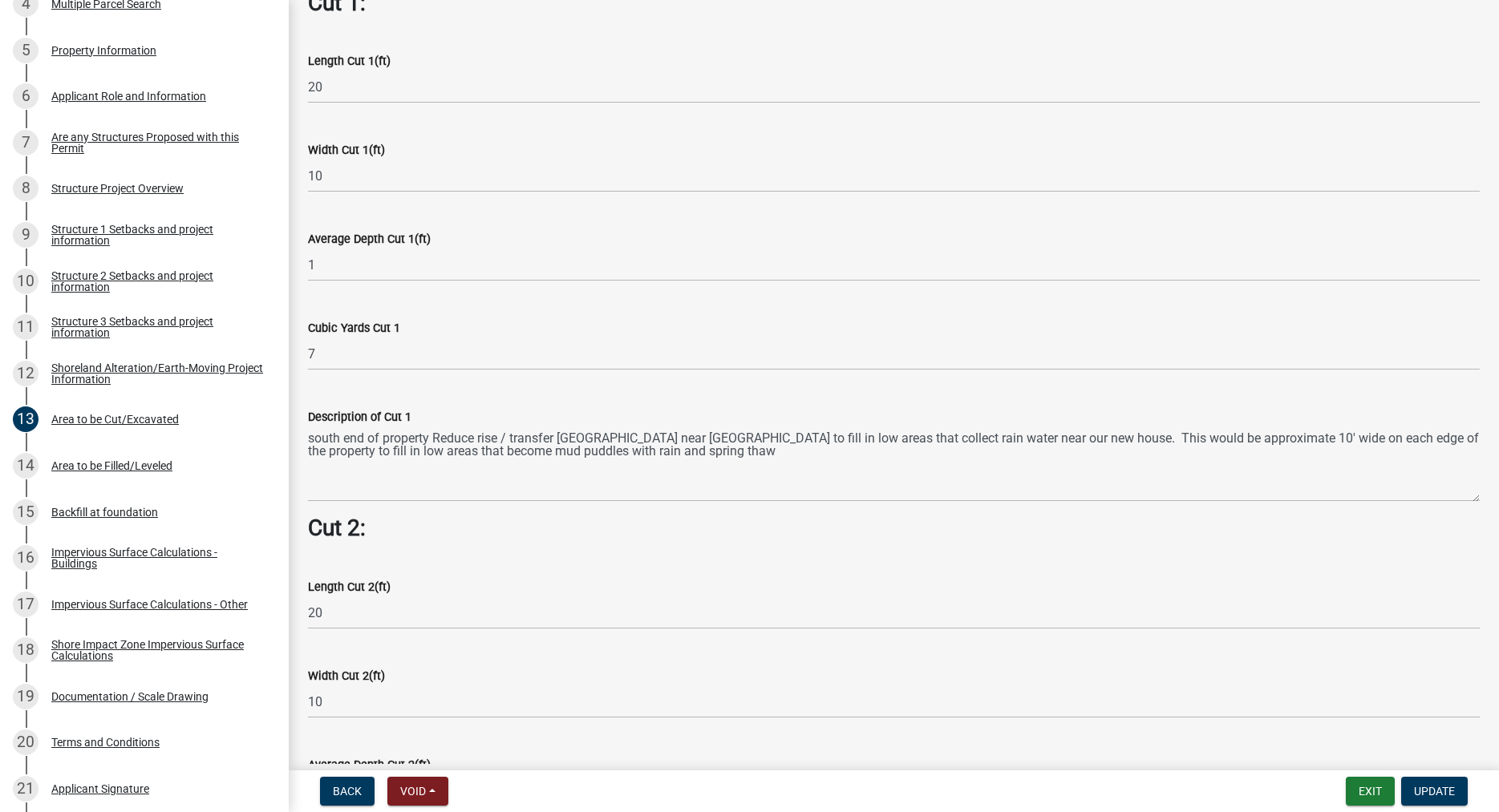
scroll to position [1051, 0]
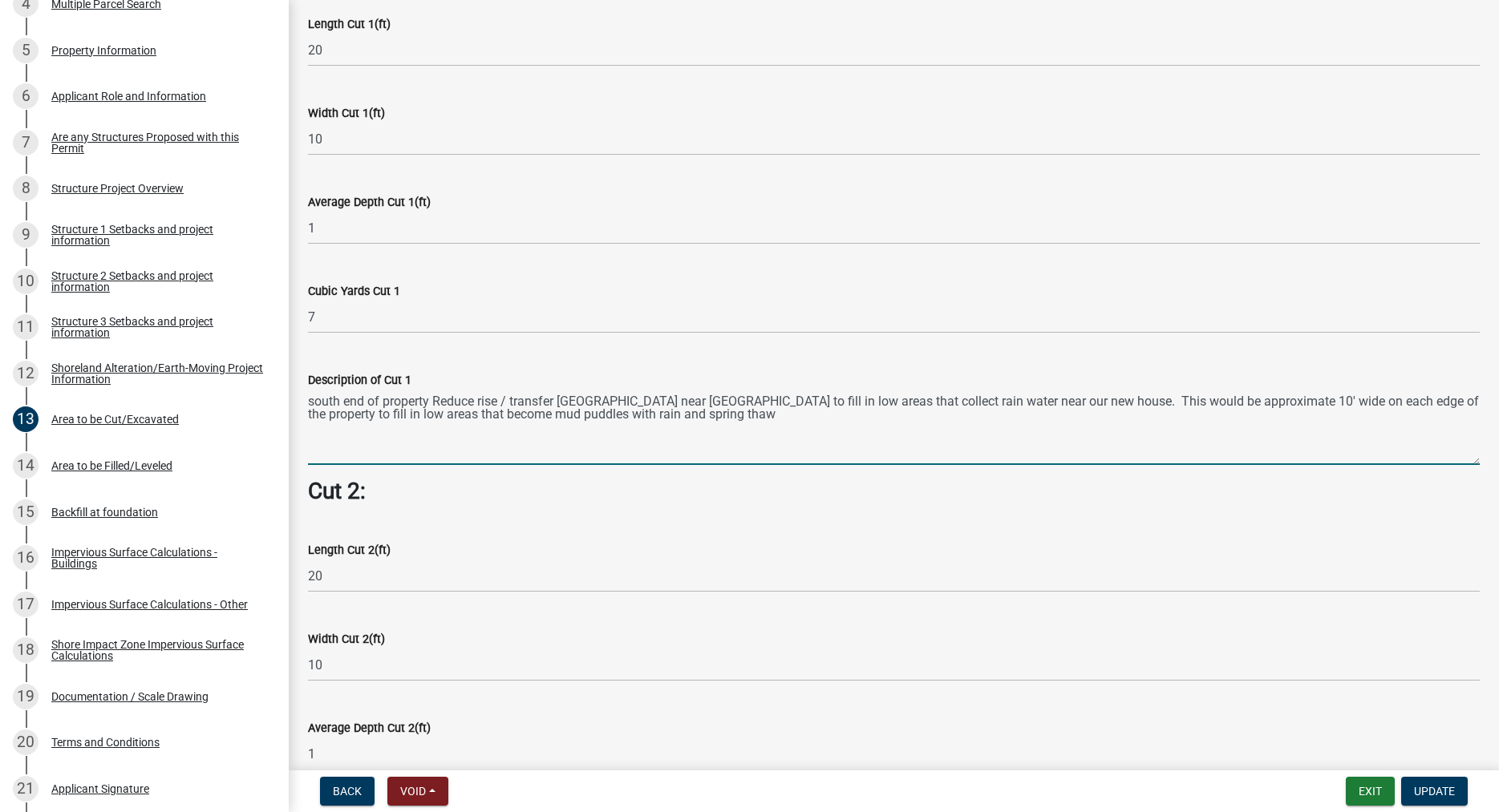
drag, startPoint x: 308, startPoint y: 402, endPoint x: 680, endPoint y: 431, distance: 373.1
click at [680, 431] on textarea "south end of property Reduce rise / transfer old roadway near lake shore to fil…" at bounding box center [893, 428] width 1172 height 75
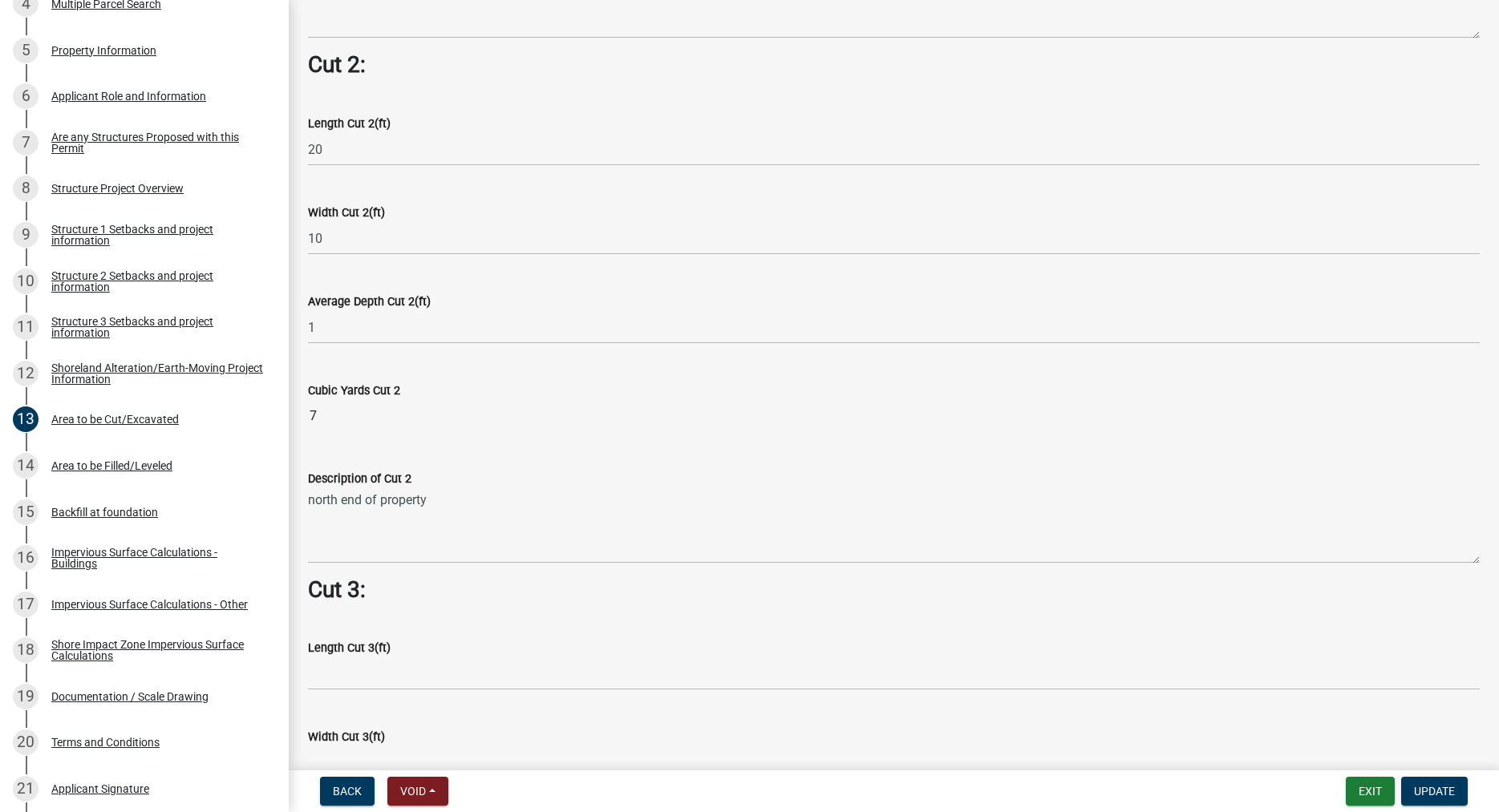
scroll to position [1507, 0]
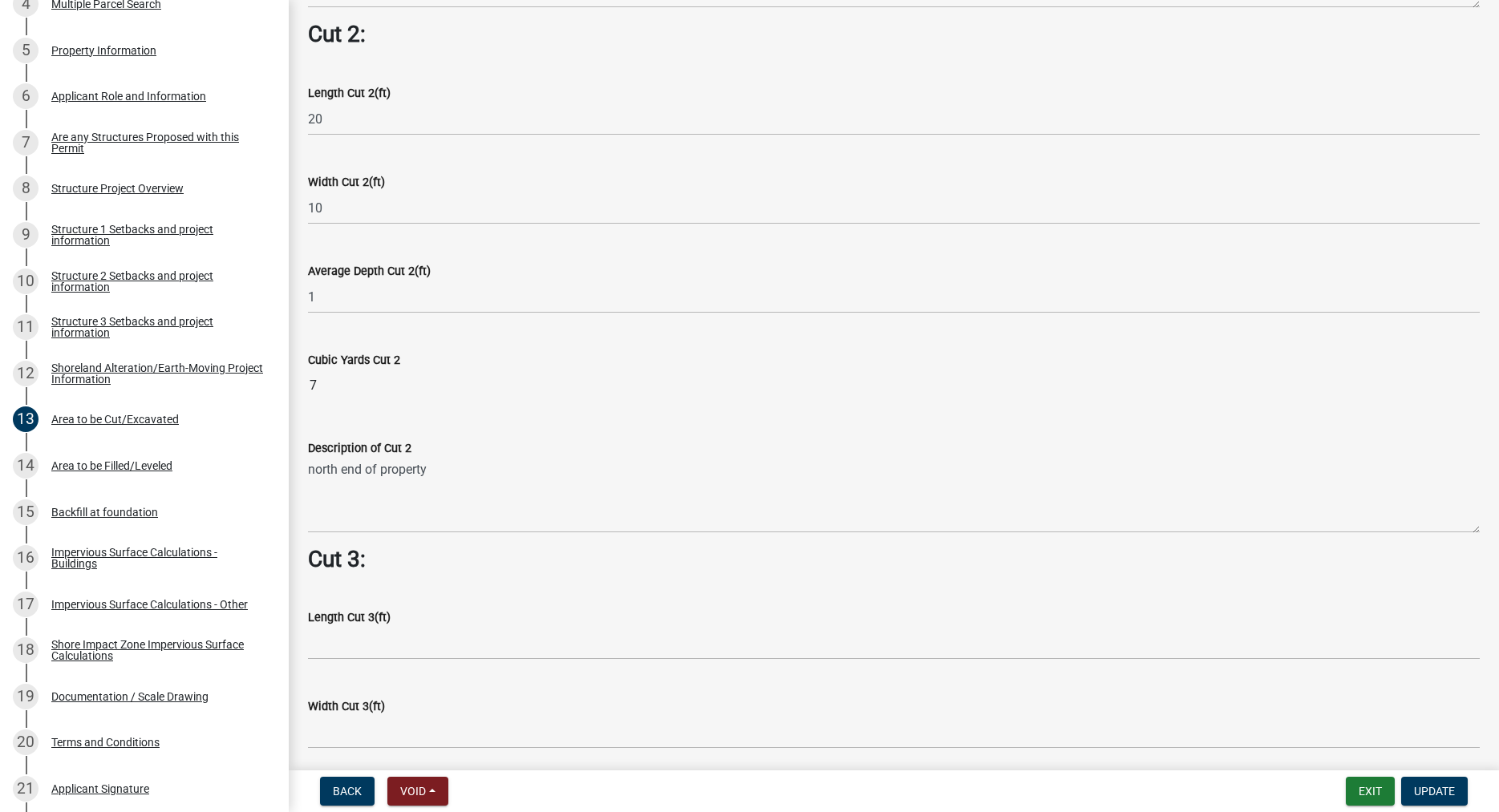
drag, startPoint x: 304, startPoint y: 471, endPoint x: 420, endPoint y: 480, distance: 116.3
click at [411, 480] on div "Description of Cut 2 north end of property" at bounding box center [894, 474] width 1196 height 117
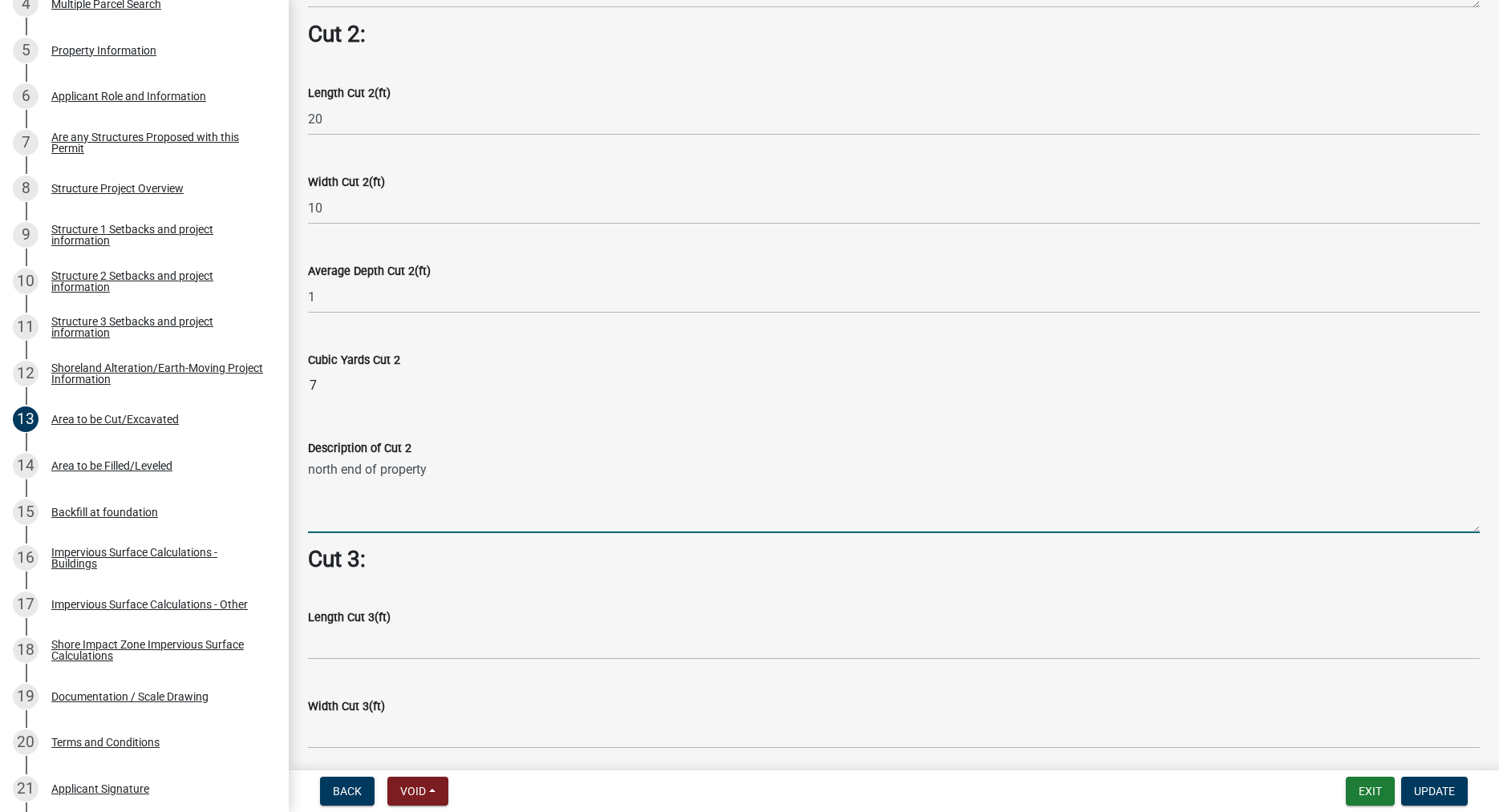
drag, startPoint x: 431, startPoint y: 474, endPoint x: 310, endPoint y: 474, distance: 121.0
click at [310, 474] on textarea "north end of property" at bounding box center [893, 496] width 1172 height 75
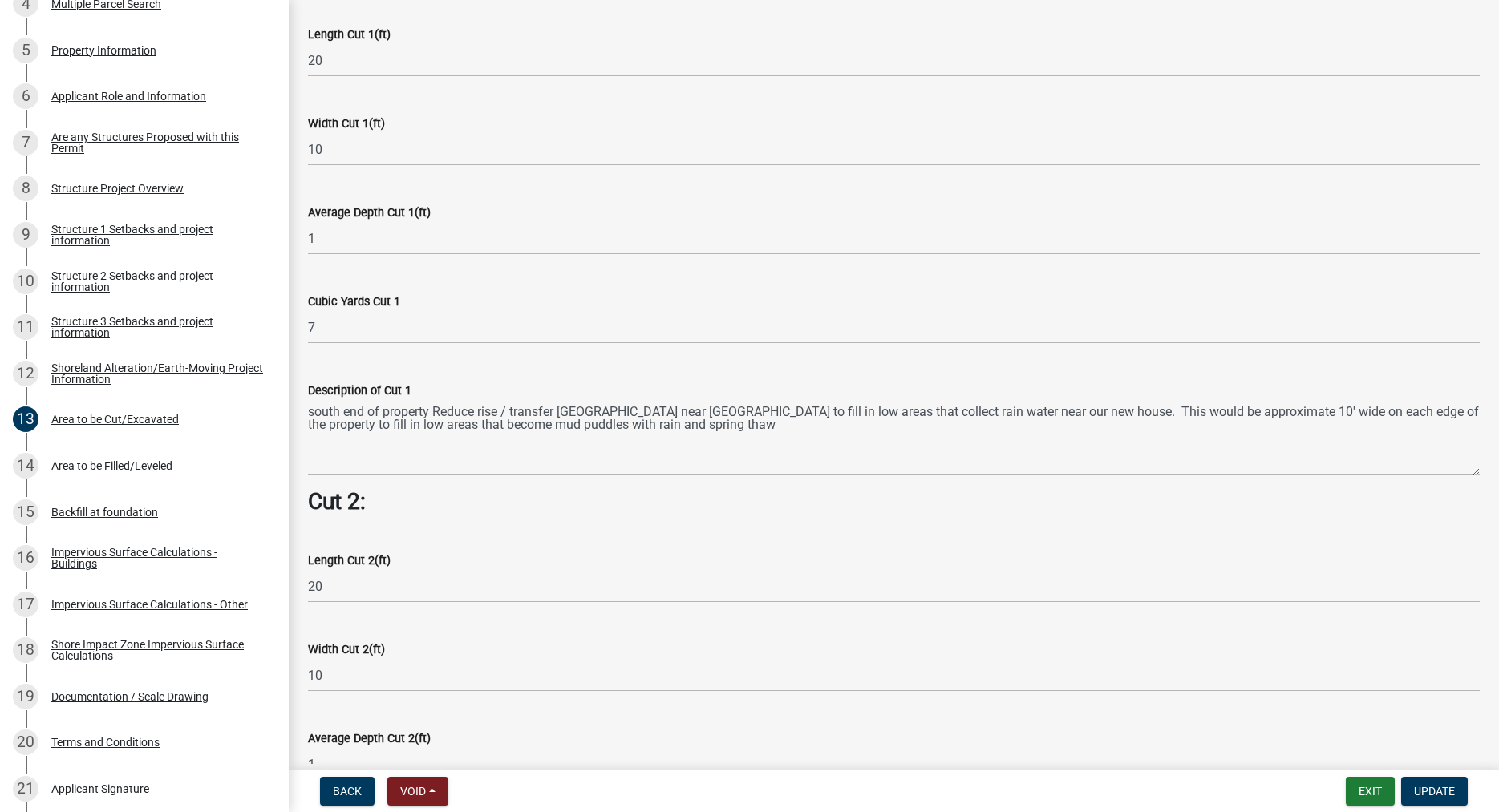
scroll to position [777, 0]
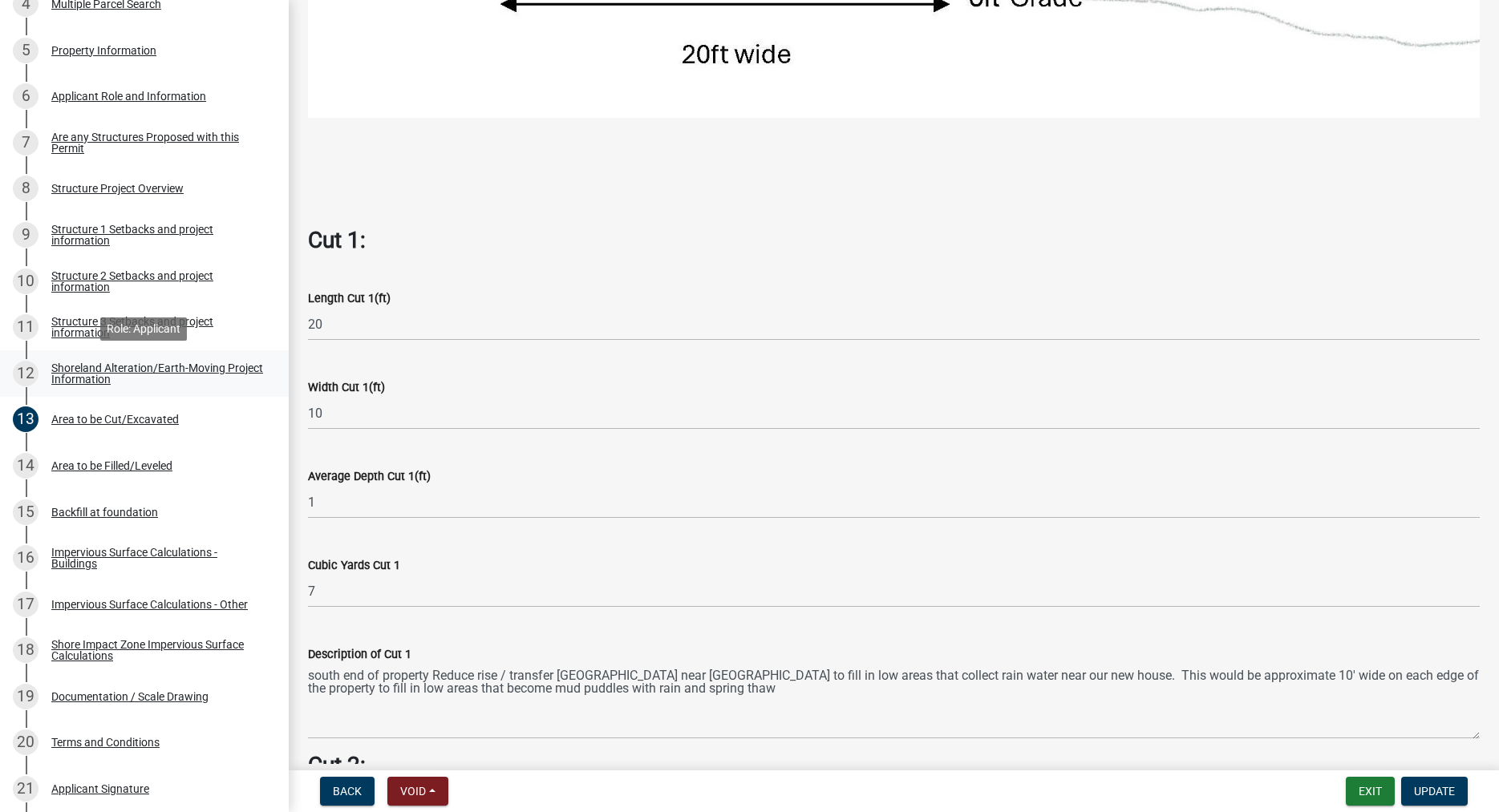
click at [166, 367] on div "Shoreland Alteration/Earth-Moving Project Information" at bounding box center [157, 373] width 212 height 22
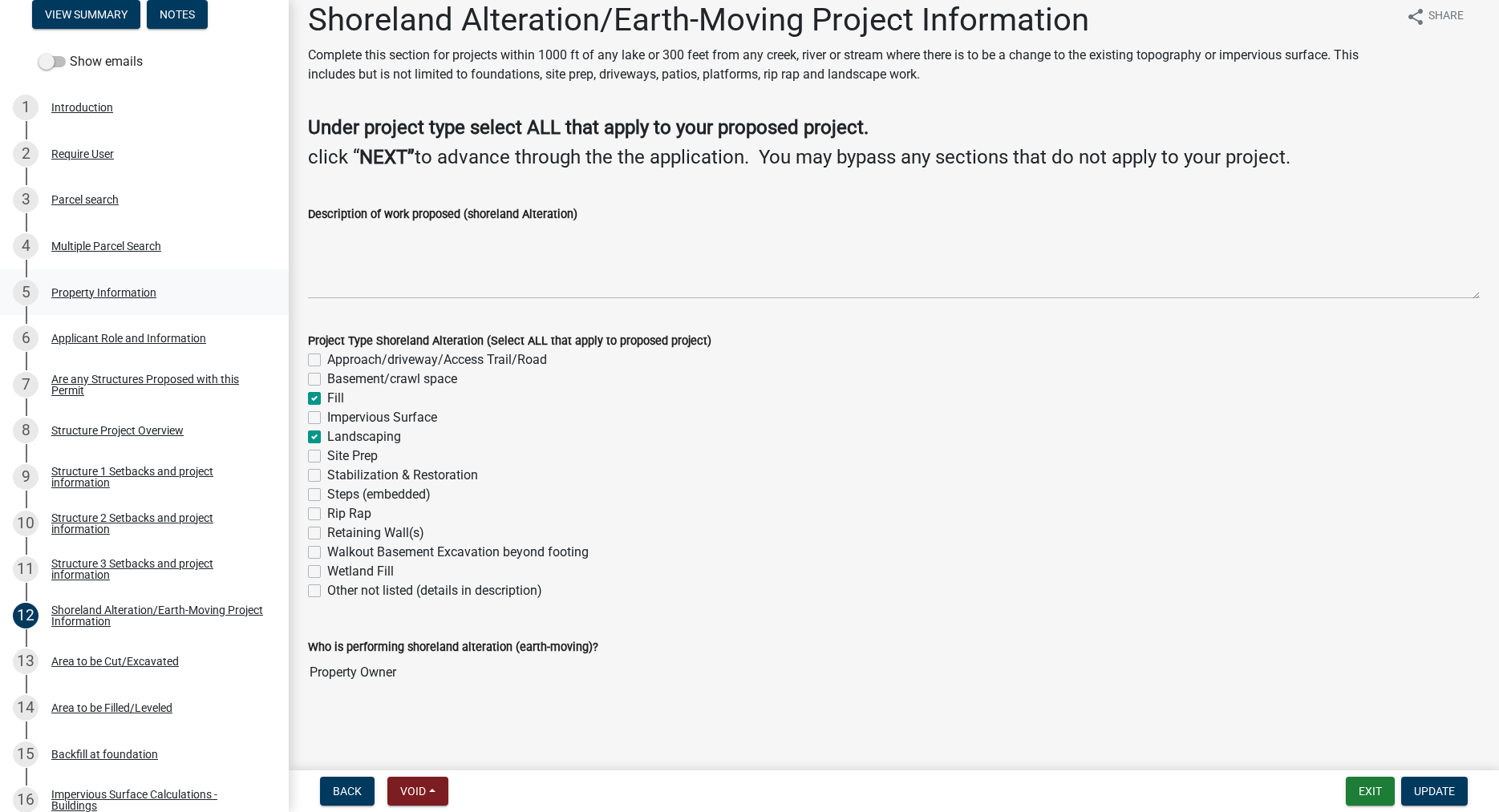
scroll to position [246, 0]
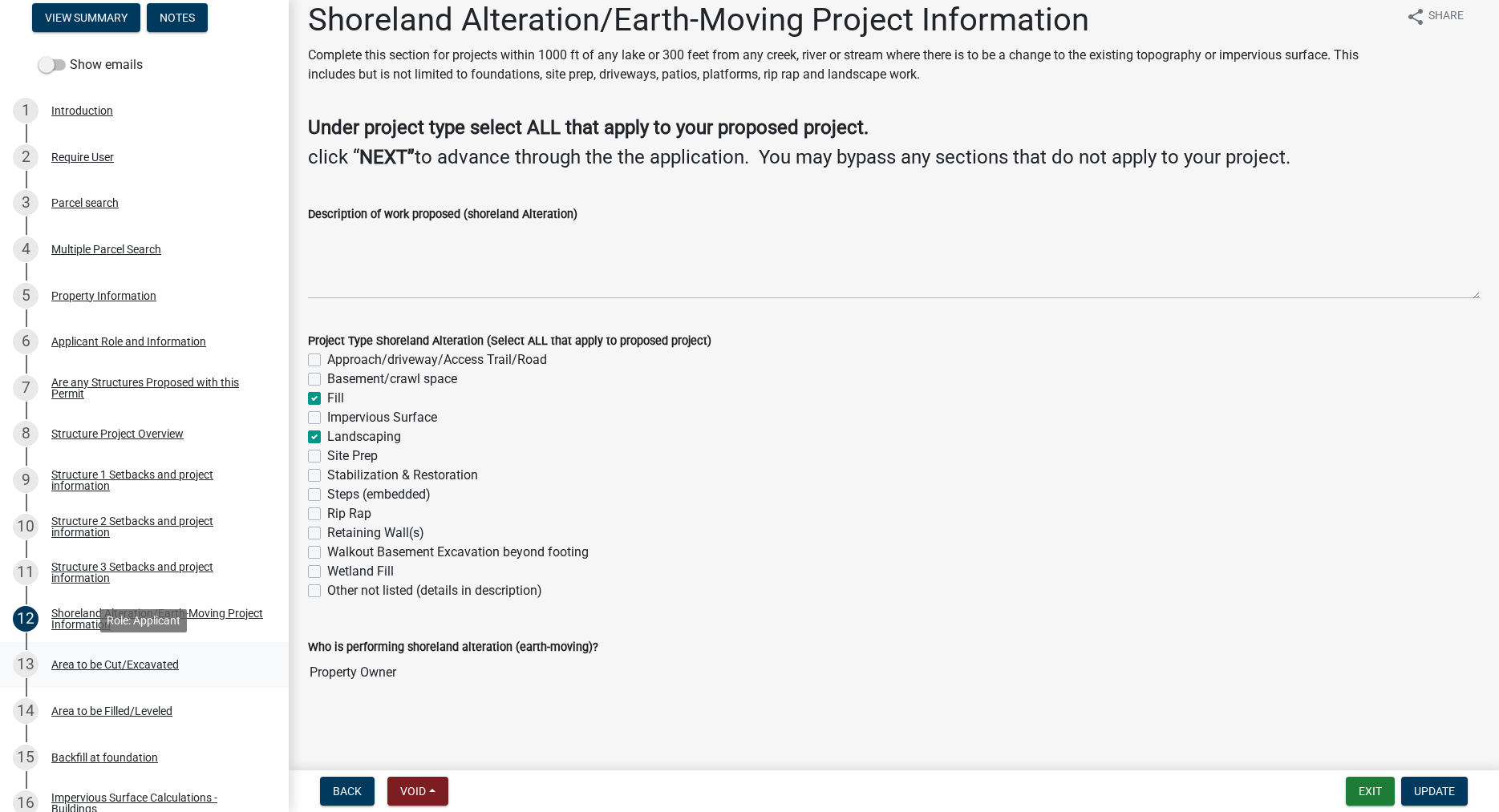
click at [100, 664] on div "Area to be Cut/Excavated" at bounding box center [115, 664] width 127 height 12
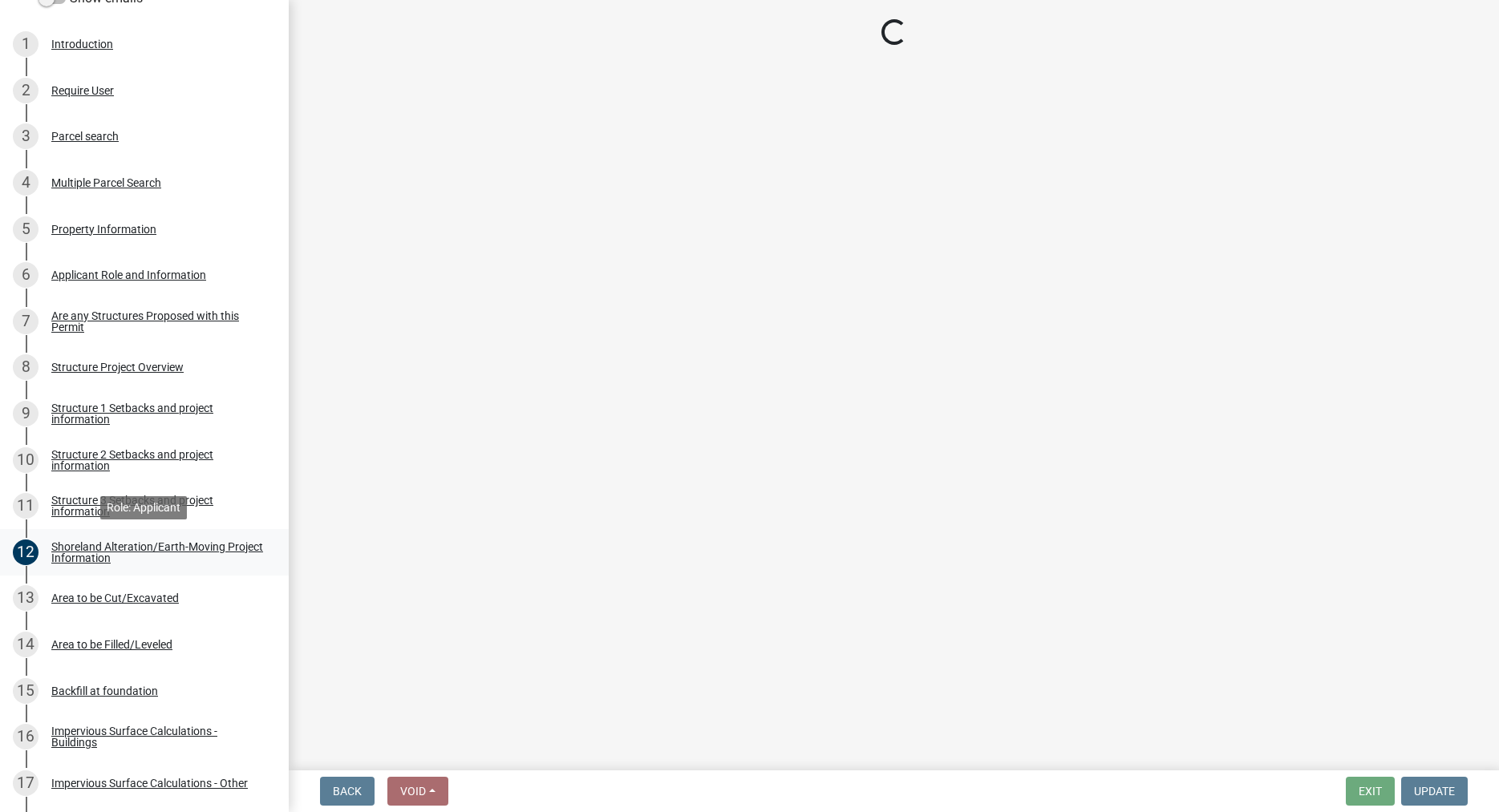
scroll to position [490, 0]
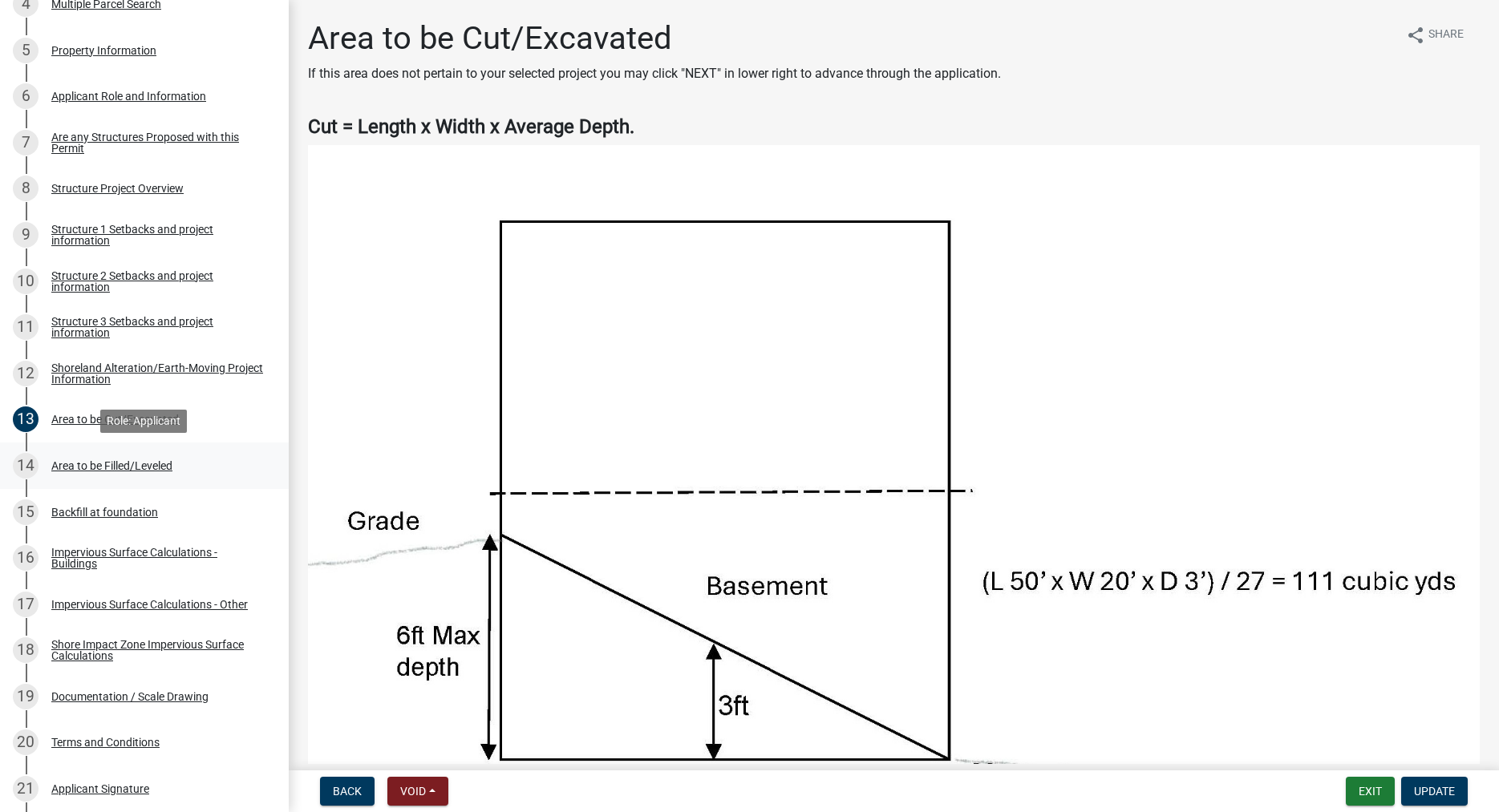
click at [143, 467] on div "Area to be Filled/Leveled" at bounding box center [111, 465] width 121 height 12
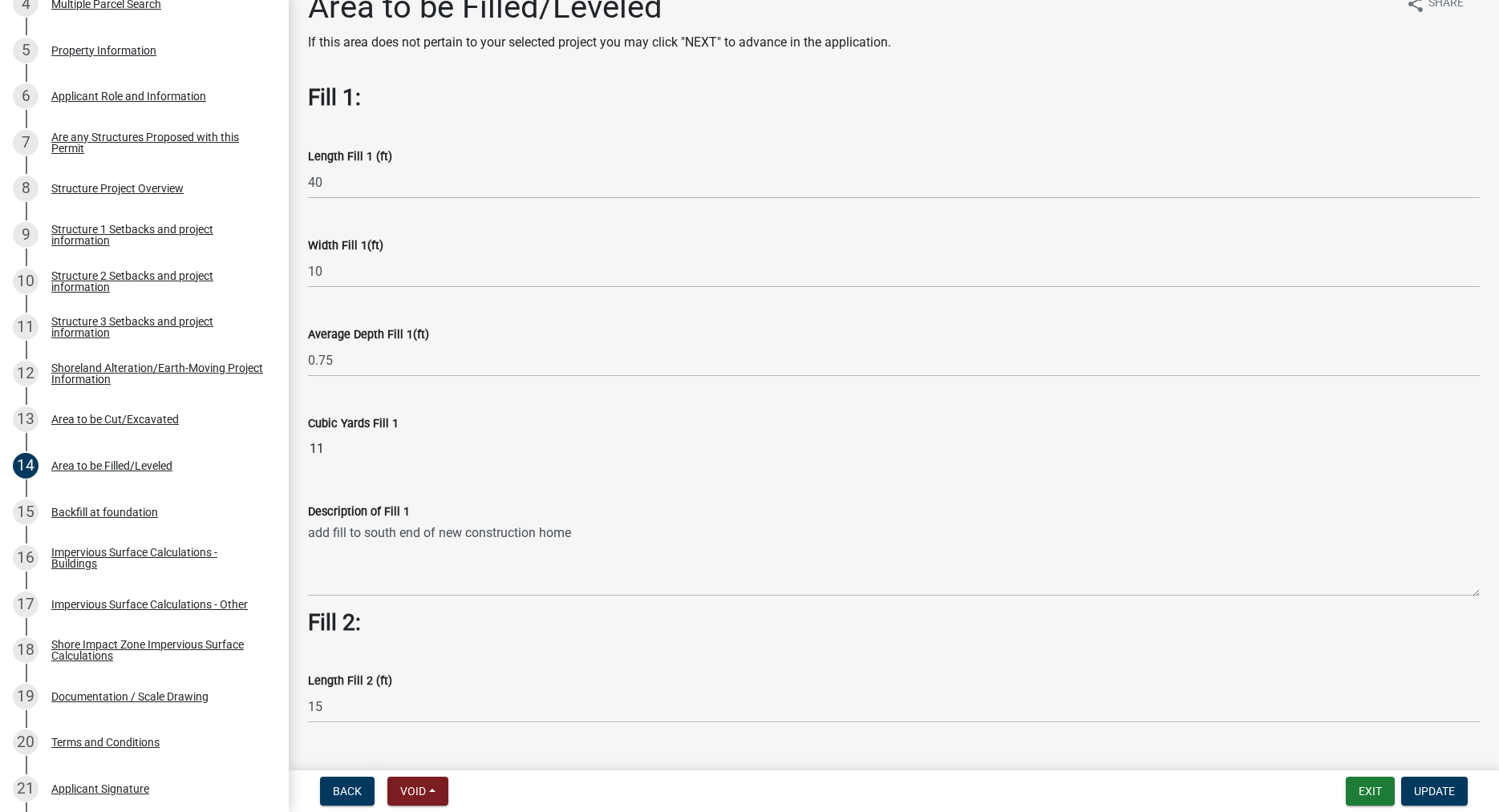
scroll to position [0, 0]
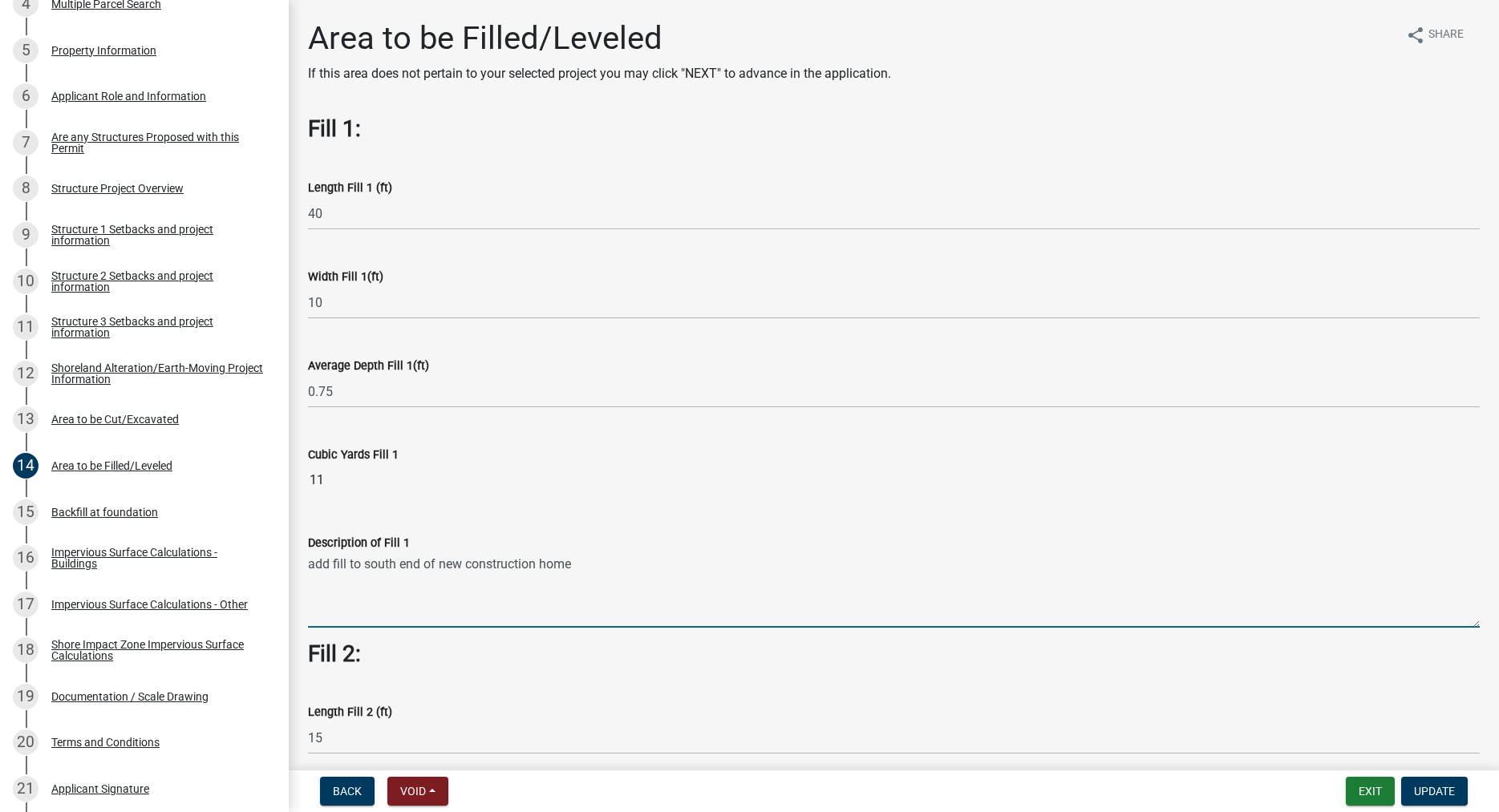
drag, startPoint x: 576, startPoint y: 568, endPoint x: 308, endPoint y: 568, distance: 268.0
click at [308, 568] on textarea "add fill to south end of new construction home" at bounding box center [893, 590] width 1172 height 75
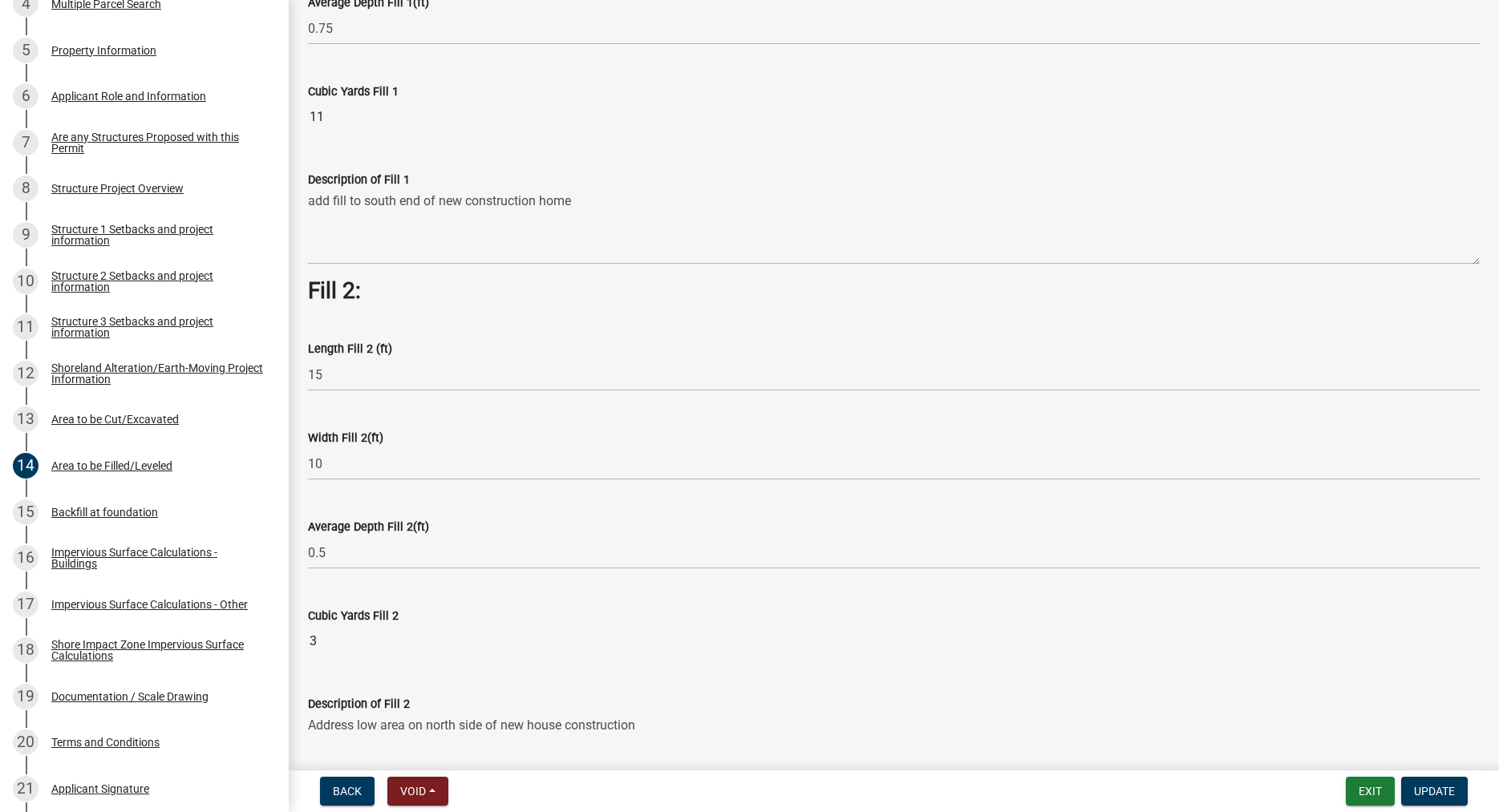
scroll to position [457, 0]
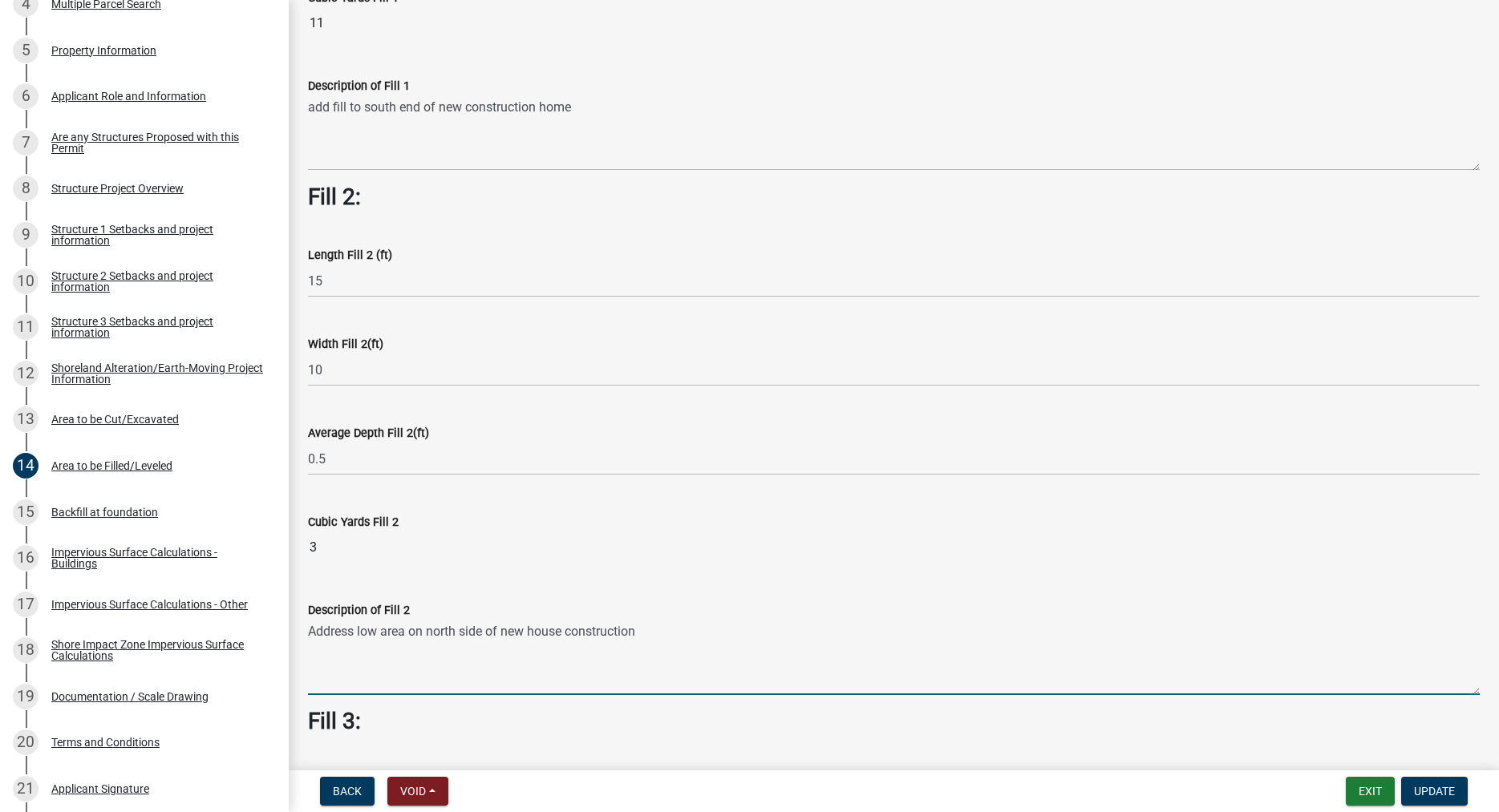
drag, startPoint x: 642, startPoint y: 634, endPoint x: 308, endPoint y: 642, distance: 334.1
click at [308, 642] on textarea "Address low area on north side of new house construction" at bounding box center [893, 657] width 1172 height 75
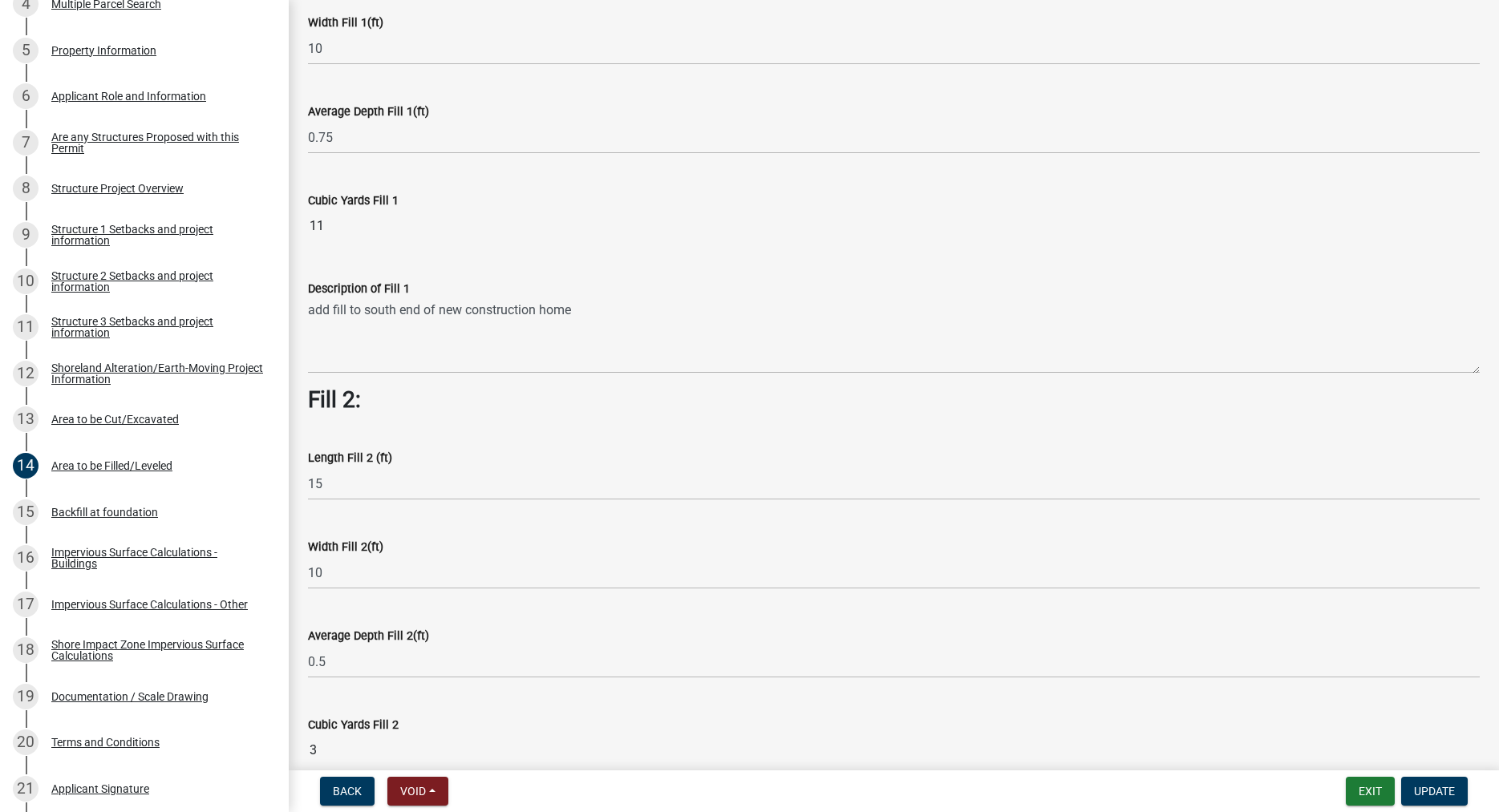
scroll to position [0, 0]
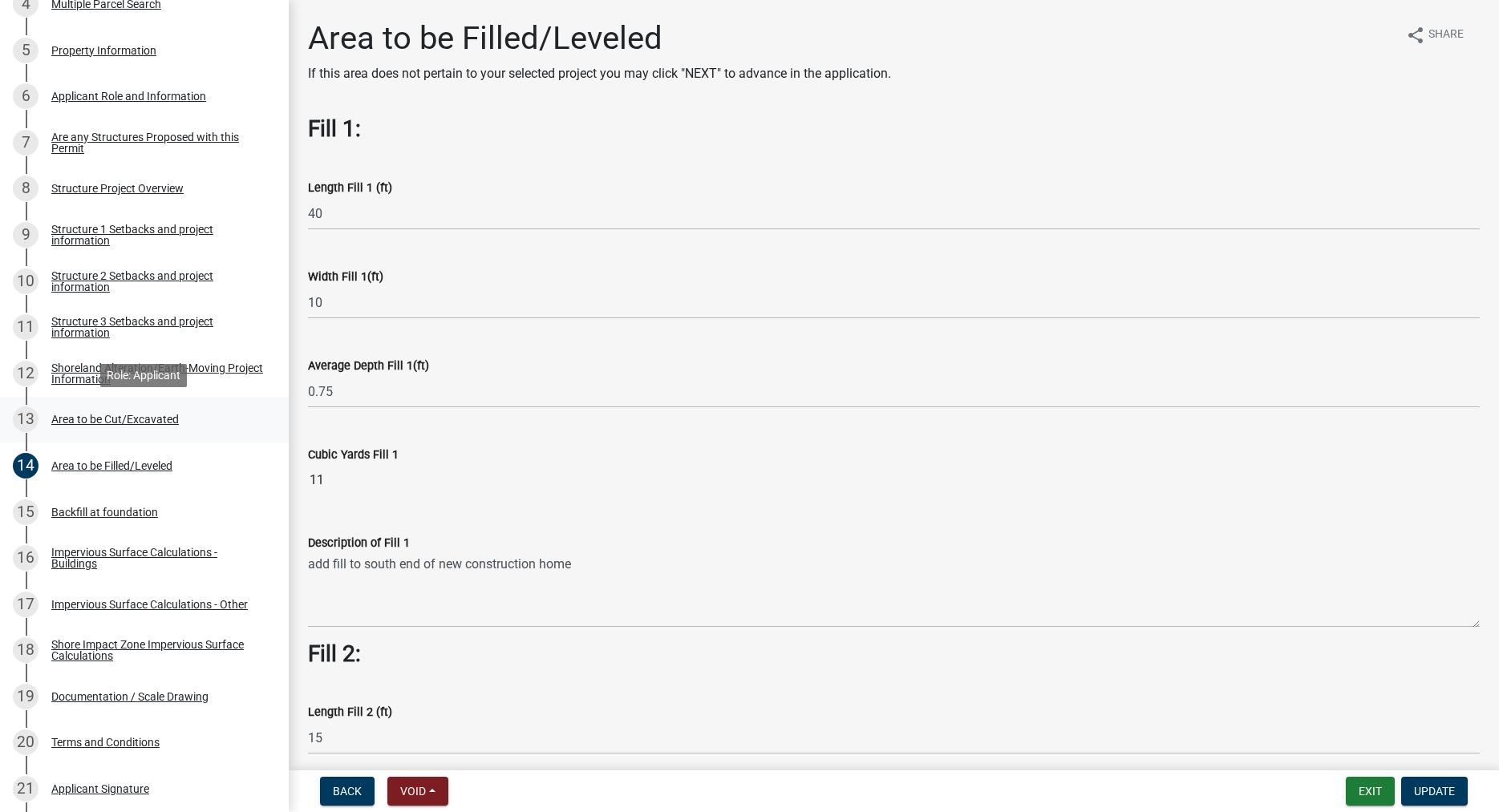
click at [114, 421] on div "Area to be Cut/Excavated" at bounding box center [115, 419] width 127 height 12
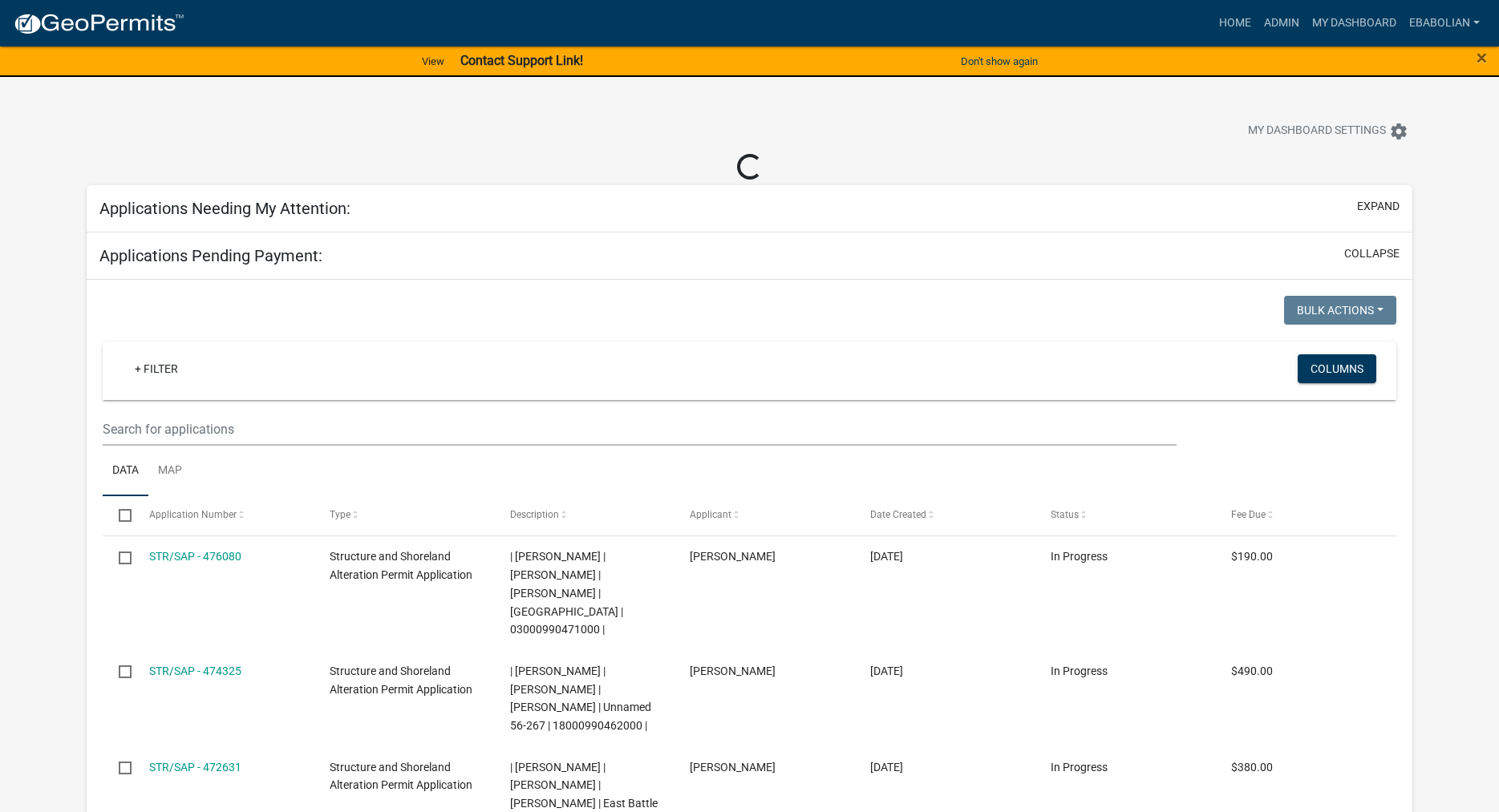
select select "3: 100"
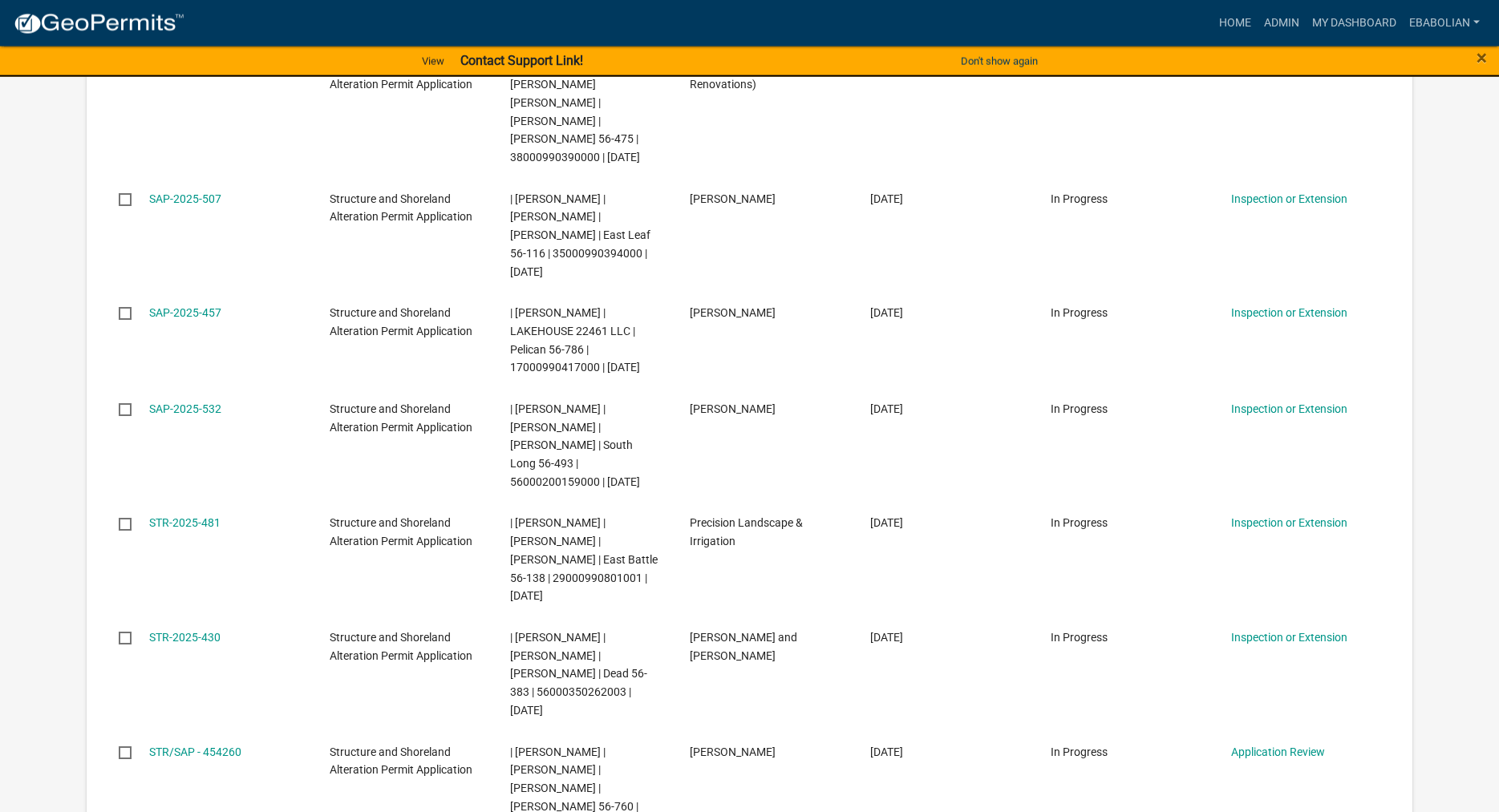
scroll to position [4497, 0]
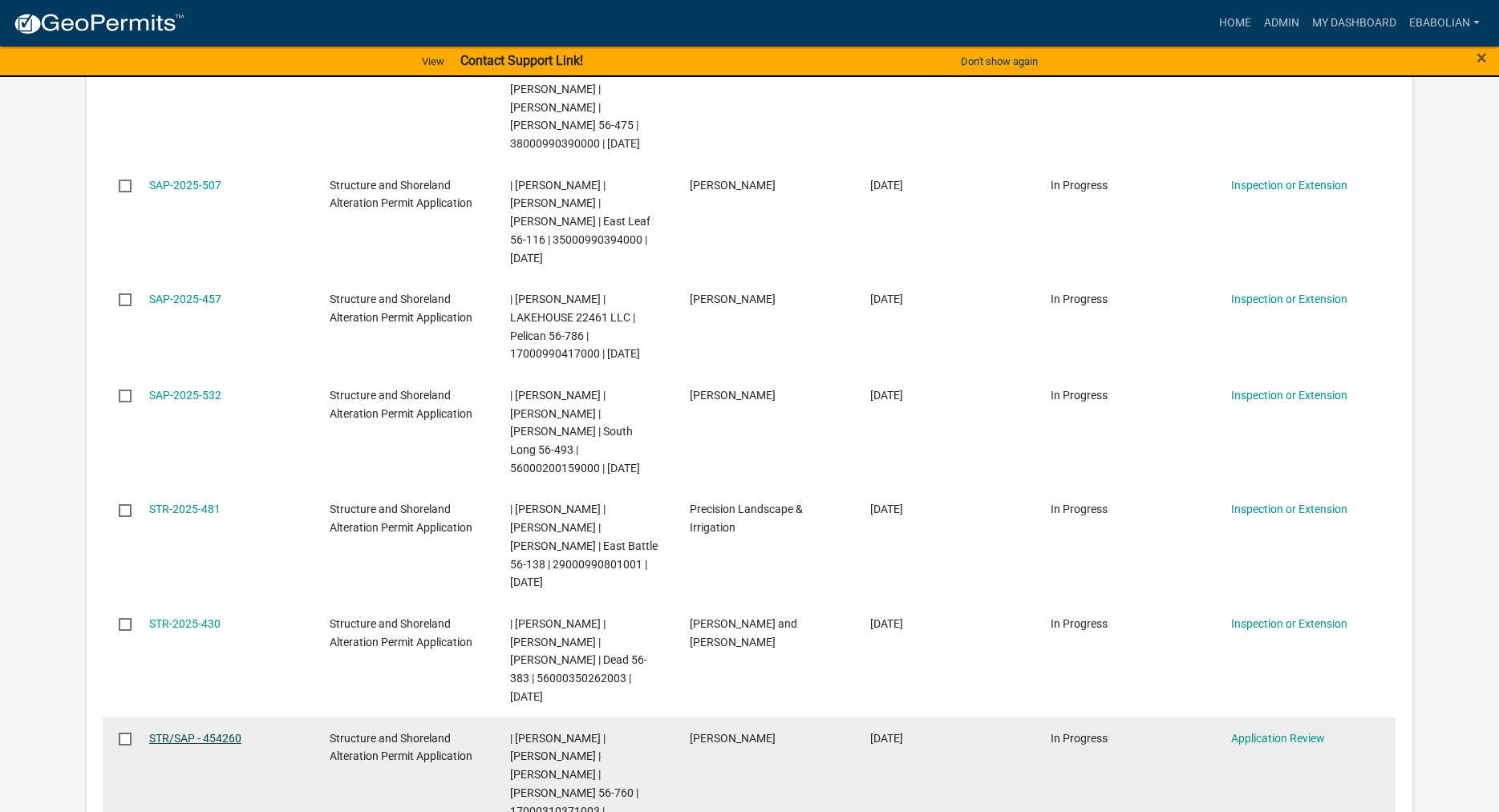
click at [217, 732] on link "STR/SAP - 454260" at bounding box center [195, 739] width 92 height 13
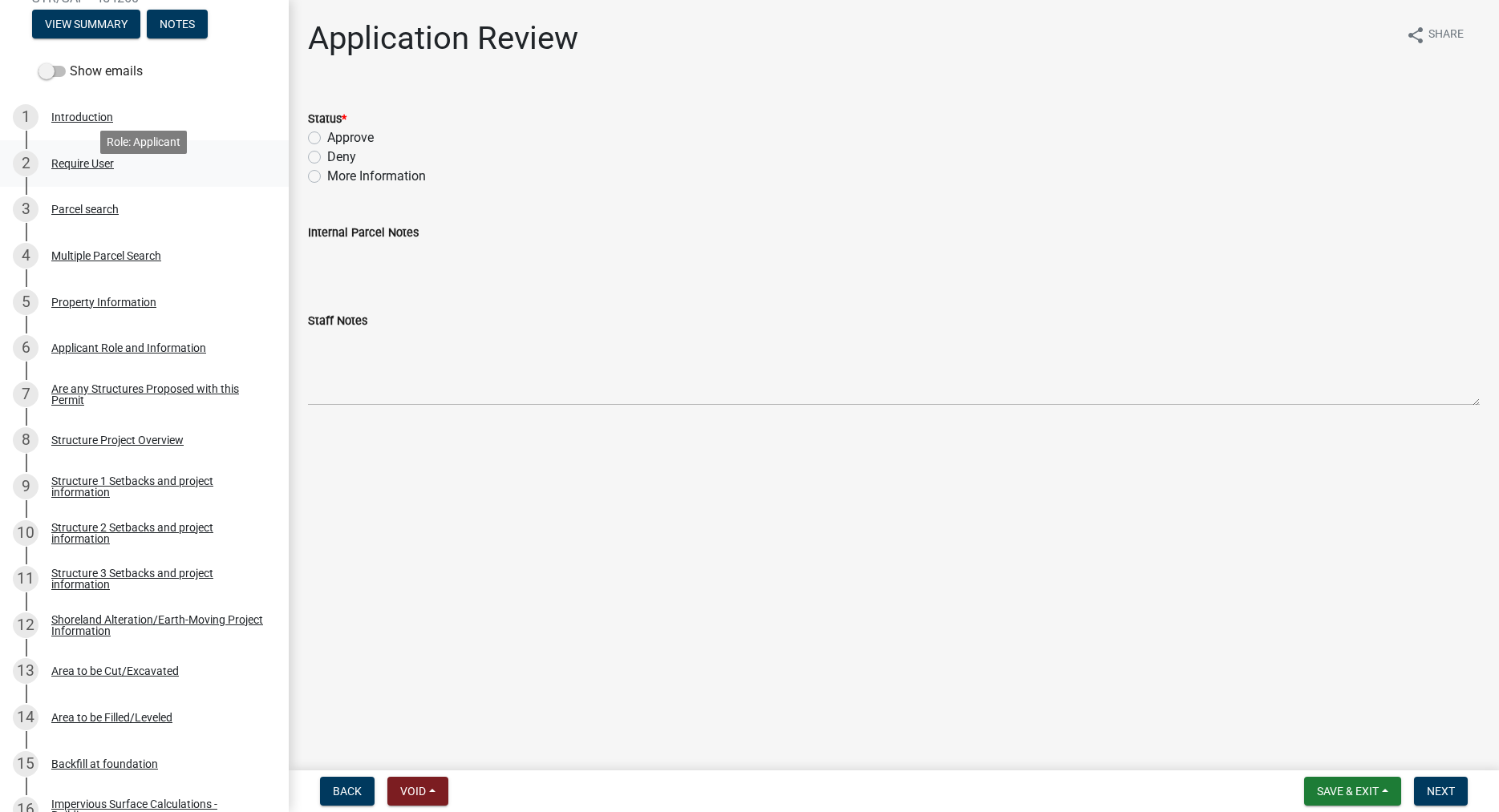
scroll to position [246, 0]
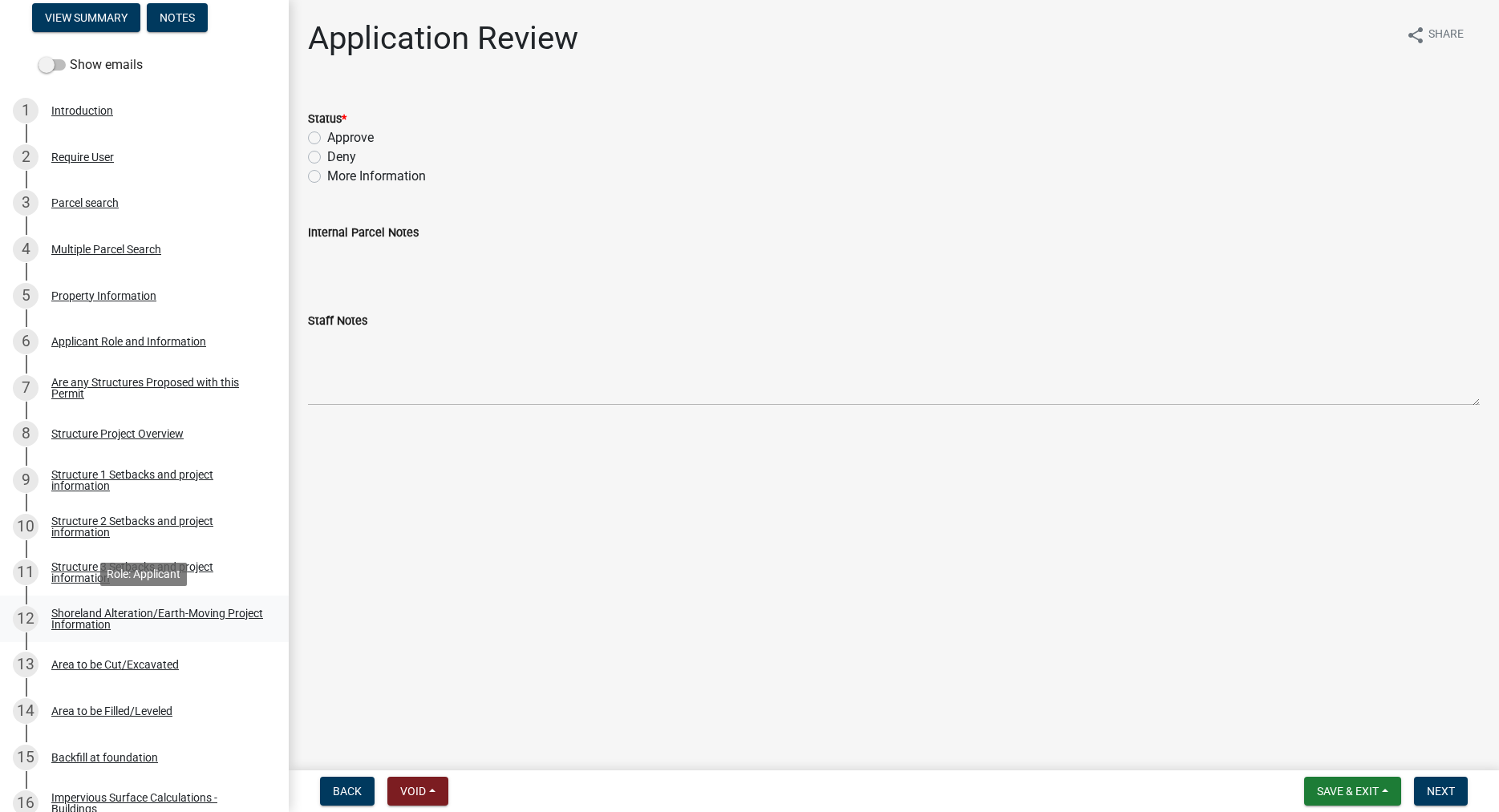
click at [94, 615] on div "Shoreland Alteration/Earth-Moving Project Information" at bounding box center [157, 618] width 212 height 22
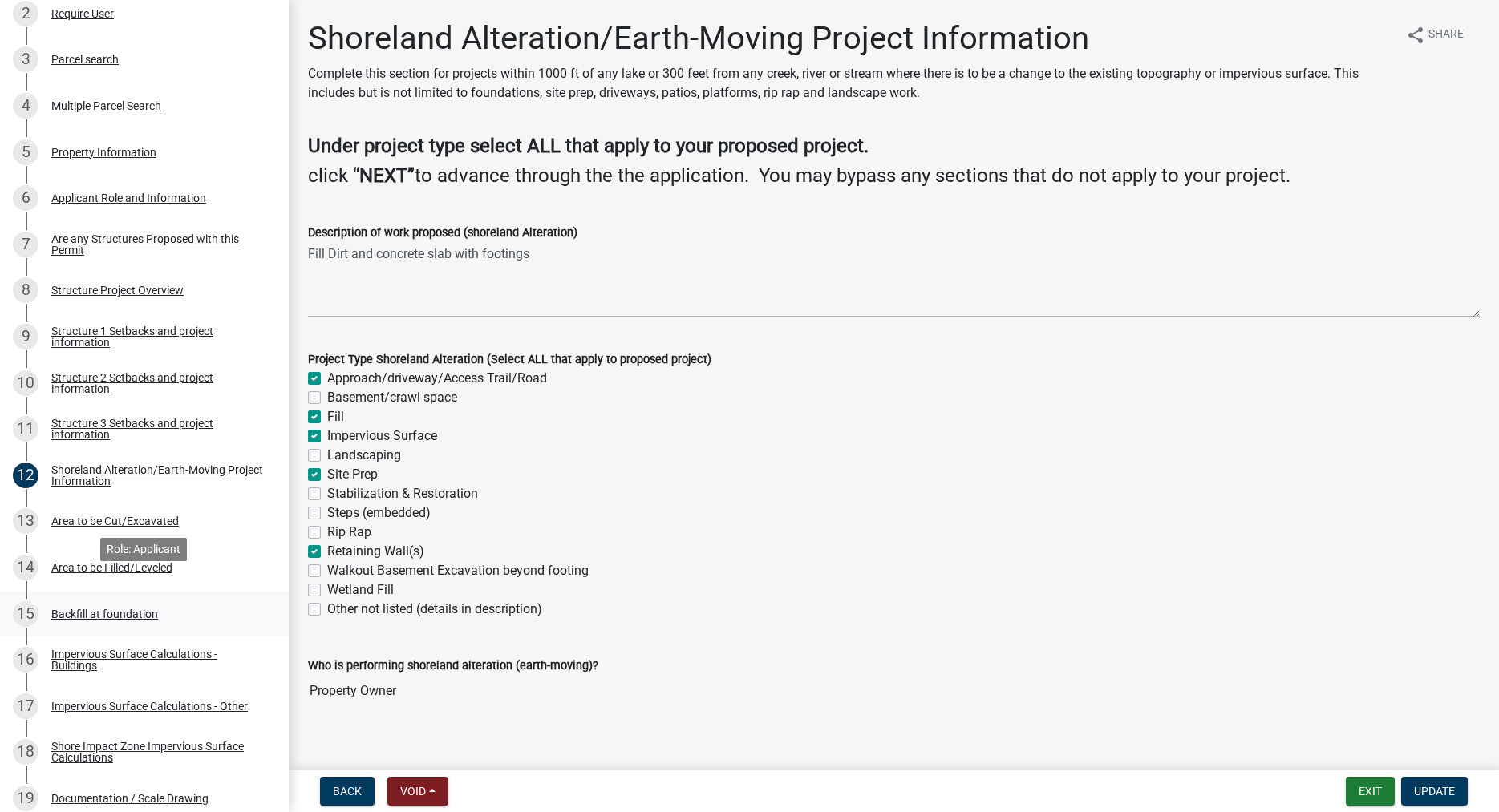
scroll to position [409, 0]
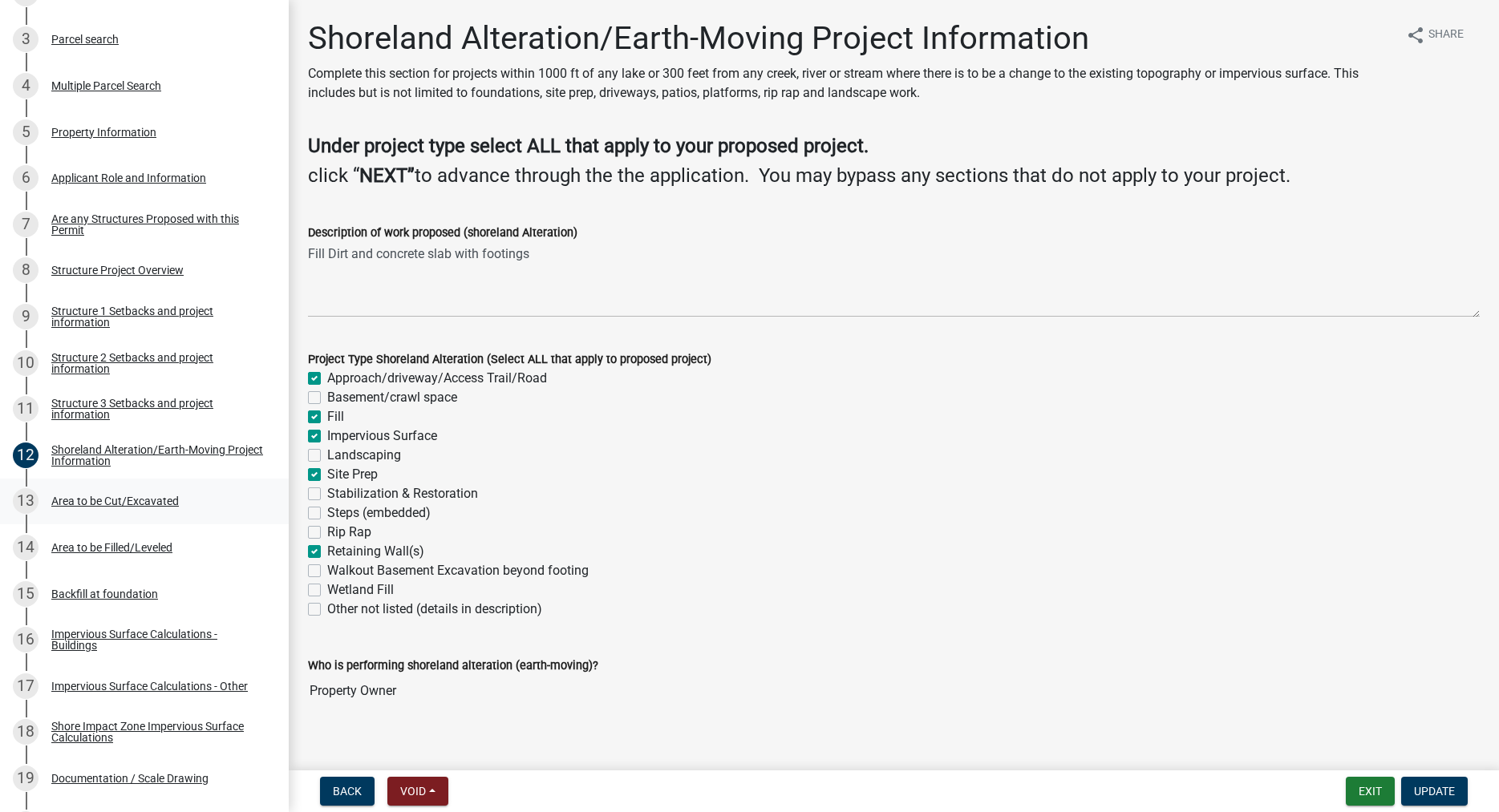
click at [119, 501] on div "Area to be Cut/Excavated" at bounding box center [115, 501] width 127 height 12
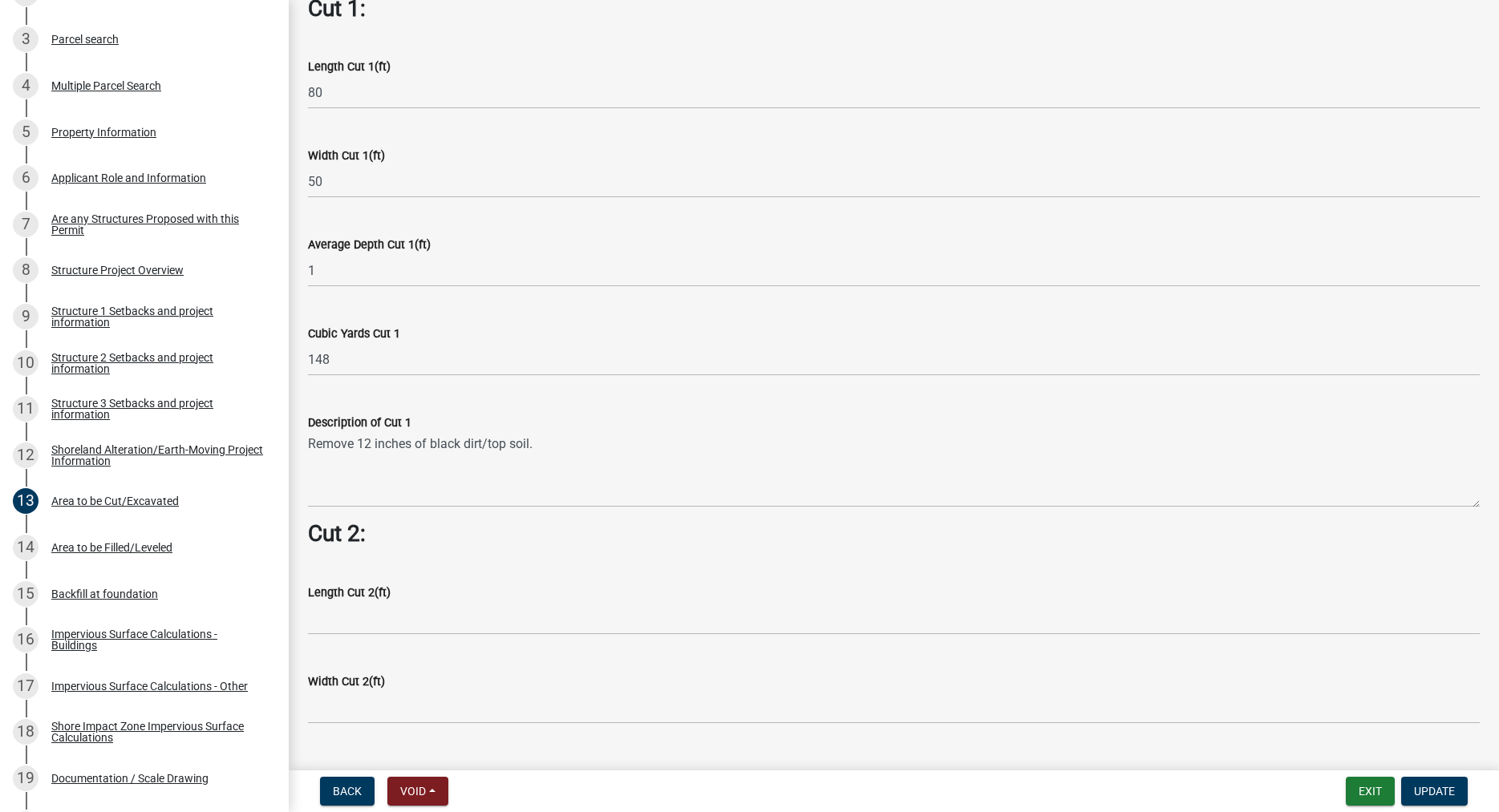
scroll to position [914, 0]
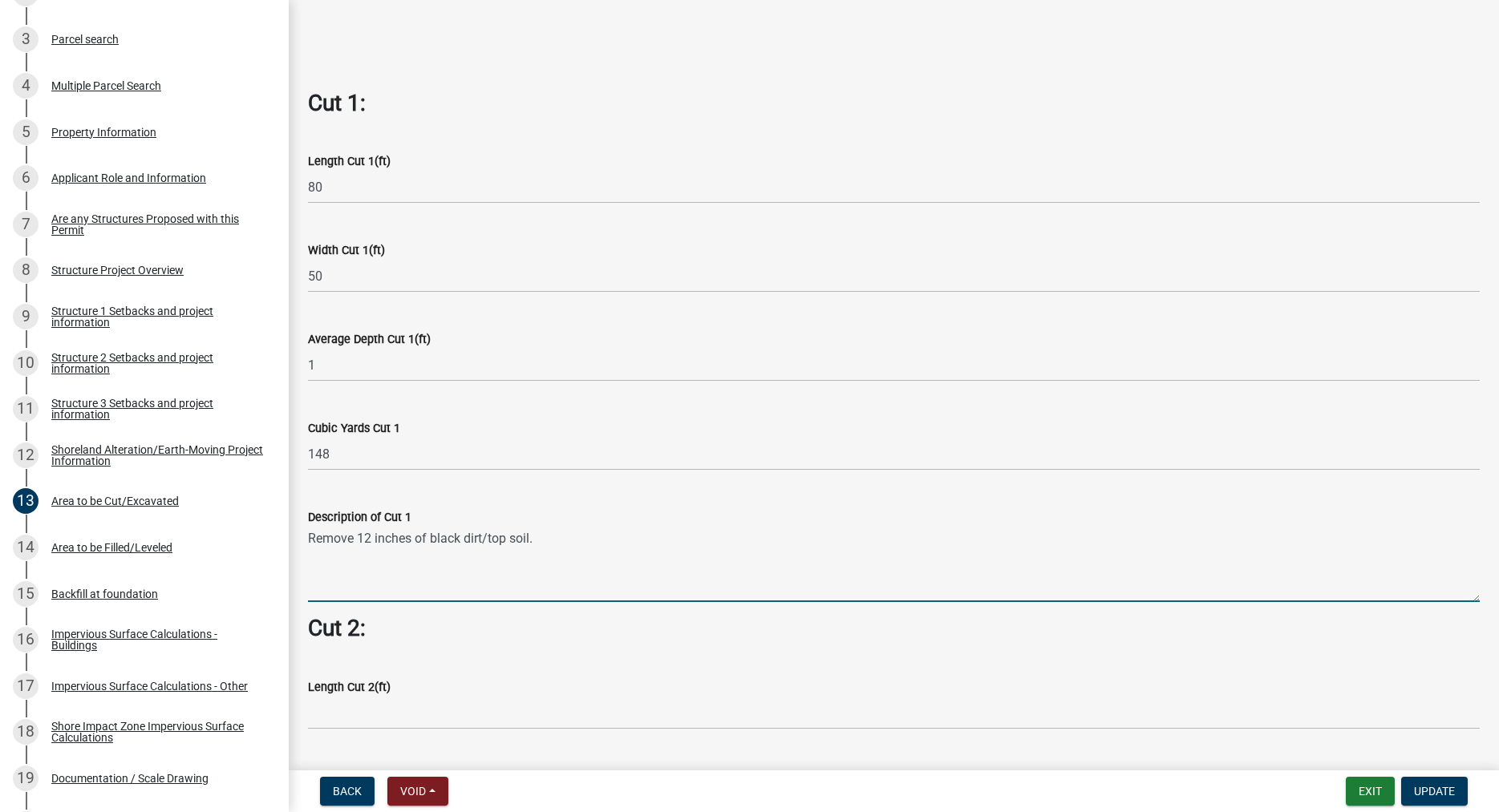
drag, startPoint x: 537, startPoint y: 541, endPoint x: 311, endPoint y: 545, distance: 226.0
click at [311, 545] on textarea "Remove 12 inches of black dirt/top soil." at bounding box center [893, 565] width 1172 height 75
click at [145, 550] on div "Area to be Filled/Leveled" at bounding box center [111, 548] width 121 height 12
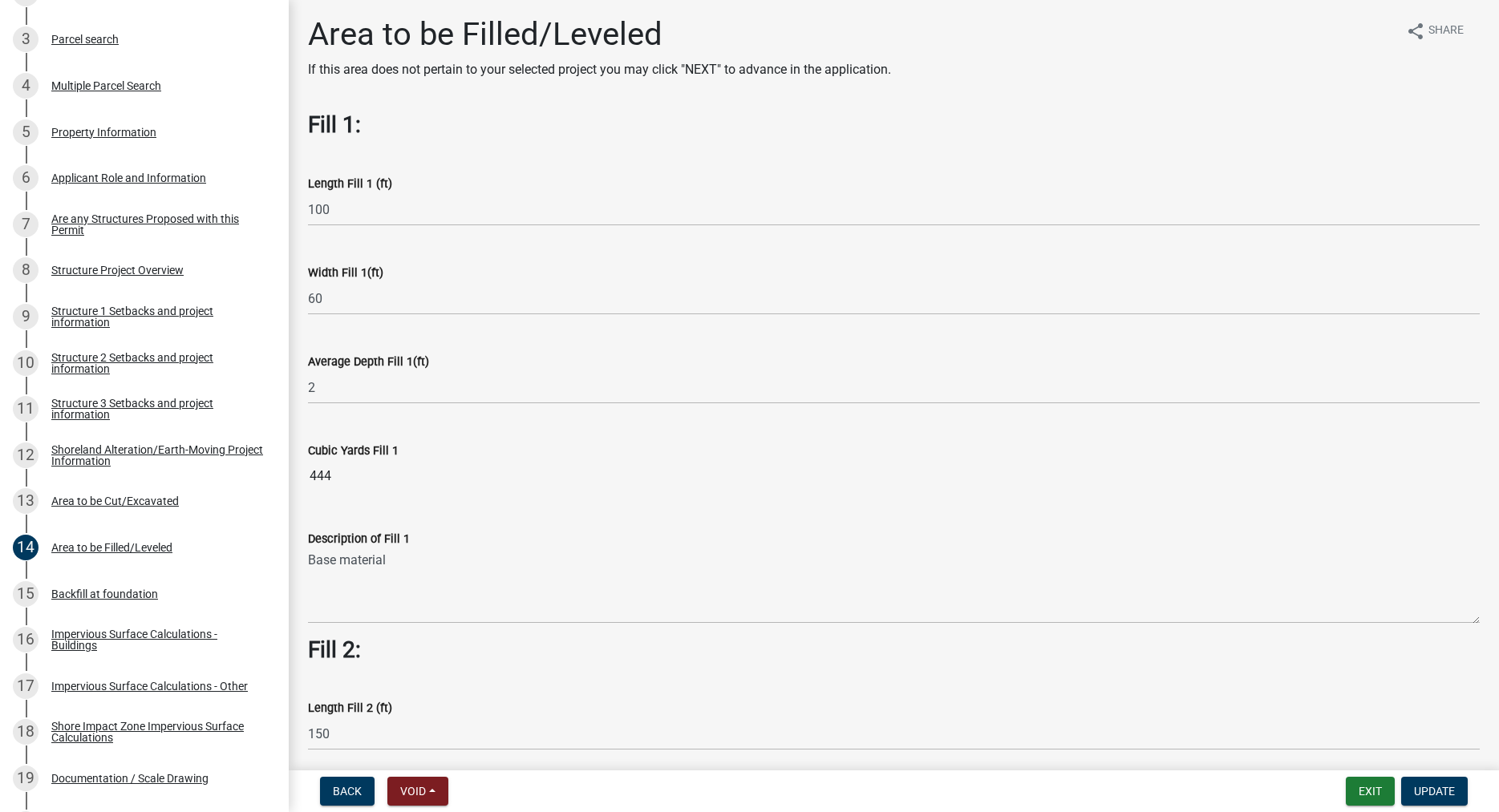
scroll to position [0, 0]
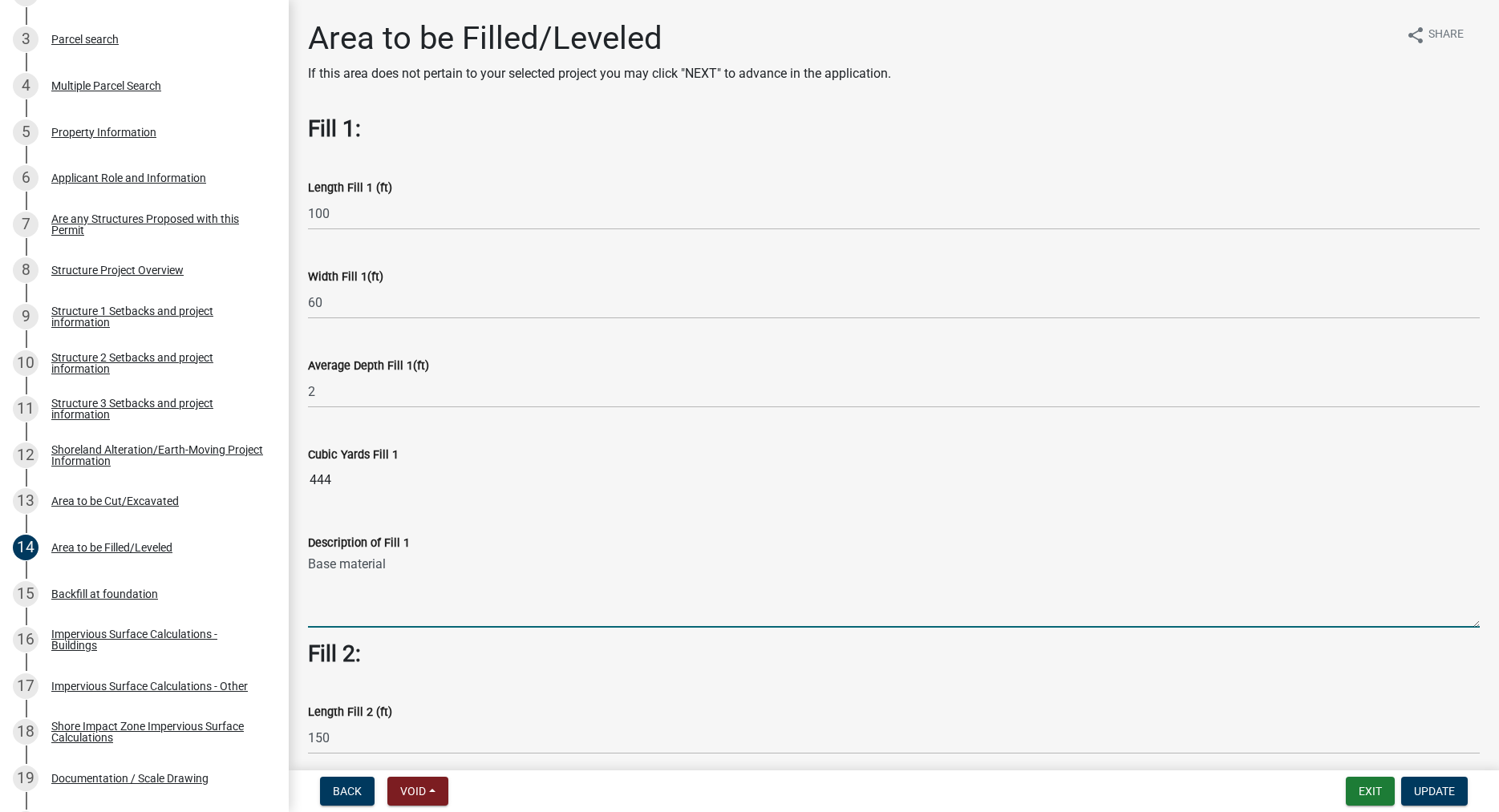
drag, startPoint x: 398, startPoint y: 568, endPoint x: 308, endPoint y: 566, distance: 90.0
click at [308, 566] on textarea "Base material" at bounding box center [893, 590] width 1172 height 75
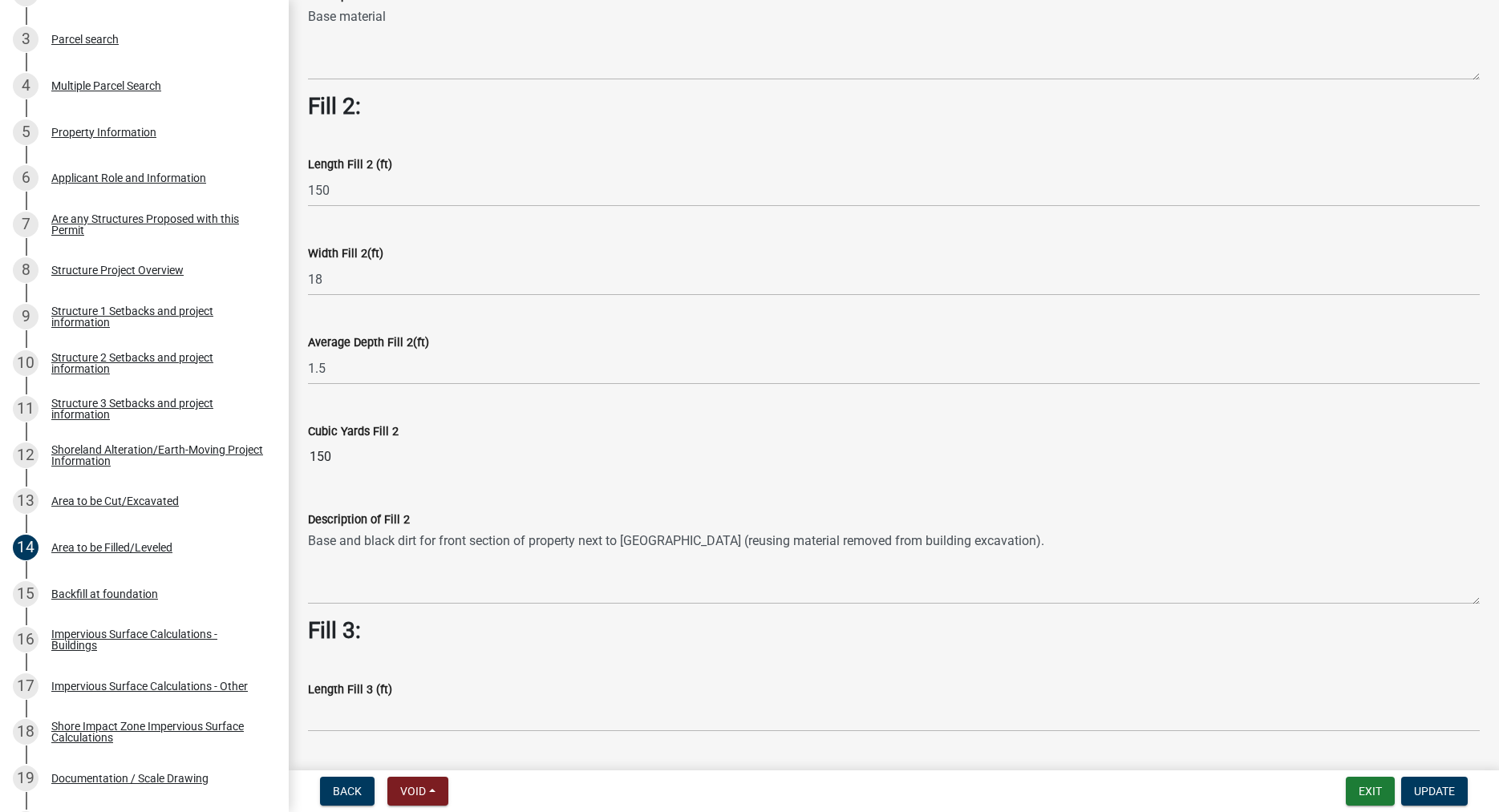
scroll to position [549, 0]
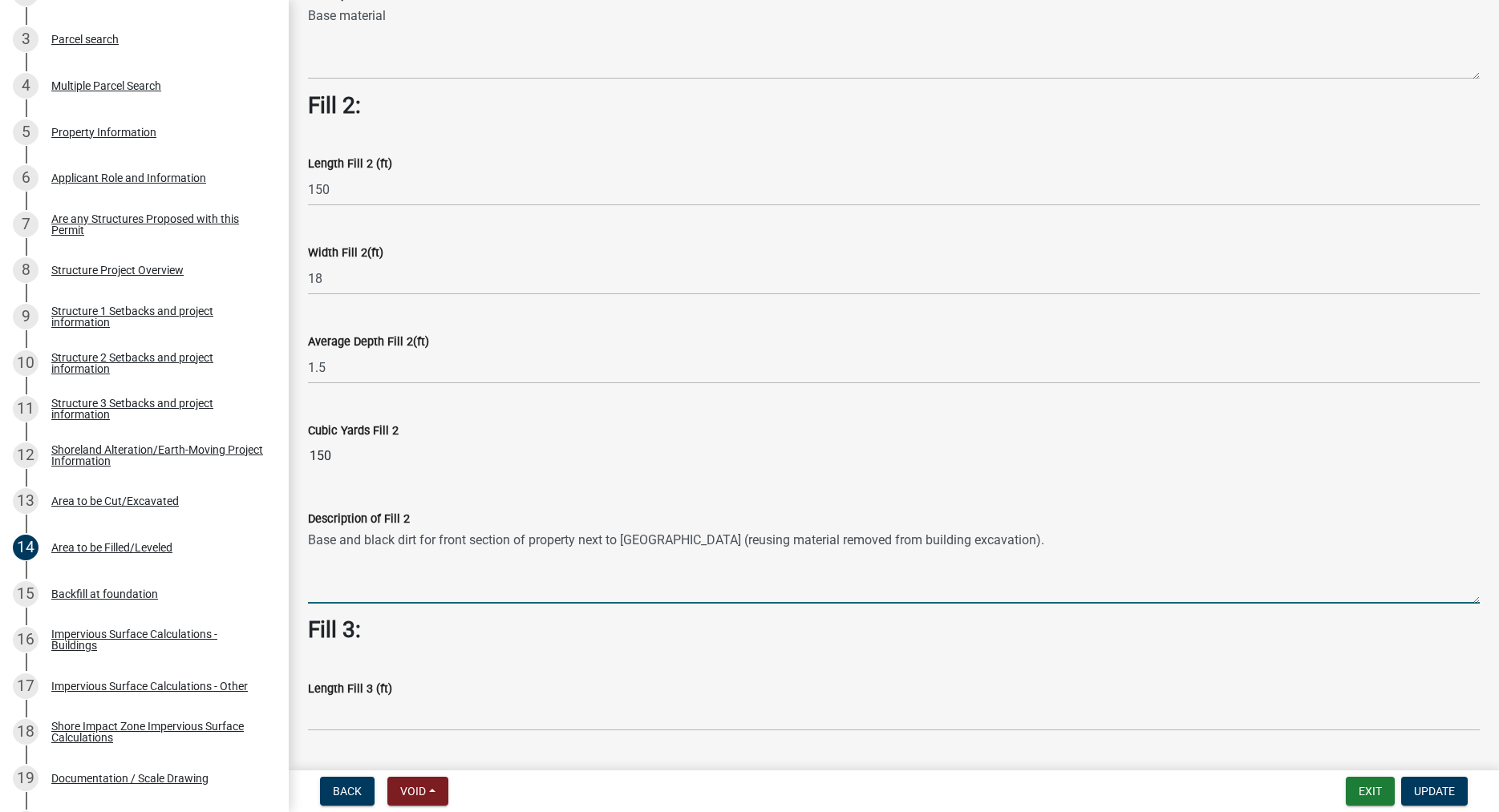
drag, startPoint x: 1001, startPoint y: 540, endPoint x: 310, endPoint y: 539, distance: 691.0
click at [310, 539] on textarea "Base and black dirt for front section of property next to boulder wall (reusing…" at bounding box center [893, 566] width 1172 height 75
